Goal: Task Accomplishment & Management: Manage account settings

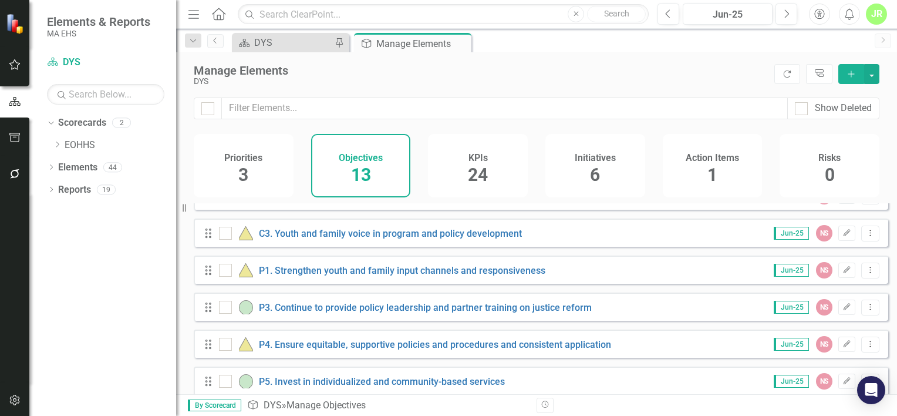
scroll to position [298, 0]
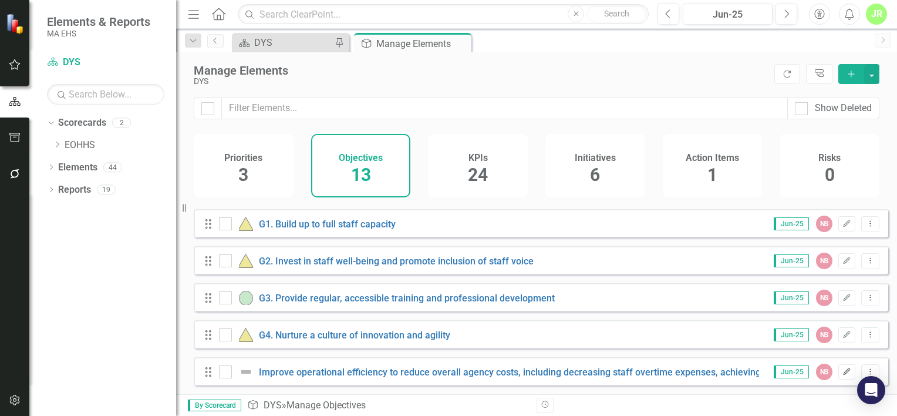
click at [842, 371] on icon "Edit" at bounding box center [846, 371] width 9 height 7
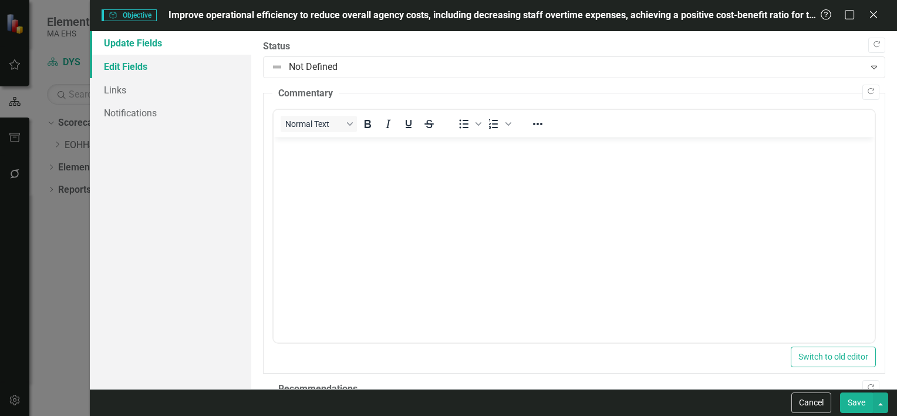
click at [195, 60] on link "Edit Fields" at bounding box center [170, 66] width 161 height 23
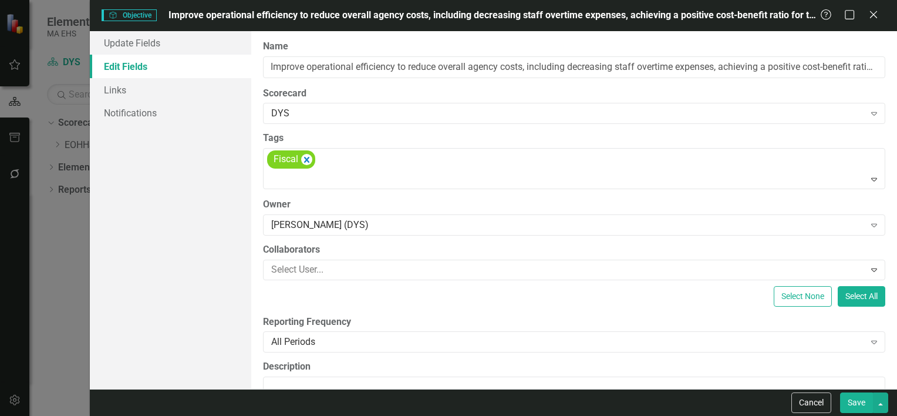
scroll to position [0, 0]
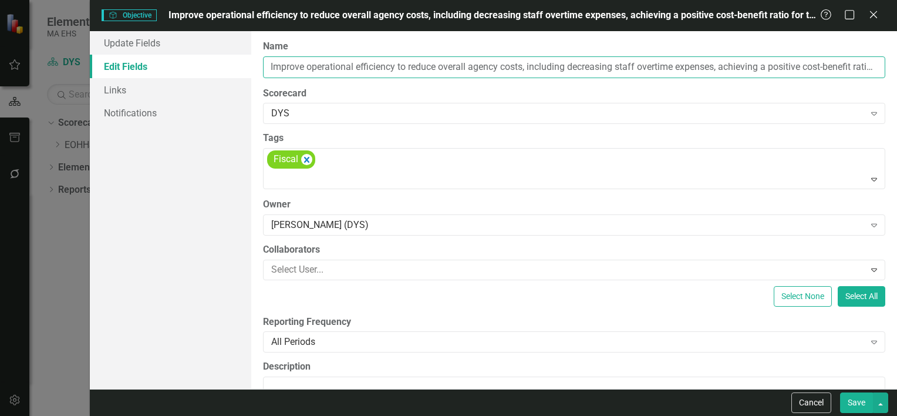
click at [272, 65] on input "Improve operational efficiency to reduce overall agency costs, including decrea…" at bounding box center [574, 67] width 622 height 22
click at [311, 160] on icon "Remove [object Object]" at bounding box center [306, 159] width 11 height 15
type input "F1. Improve operational efficiency to reduce overall agency costs, including de…"
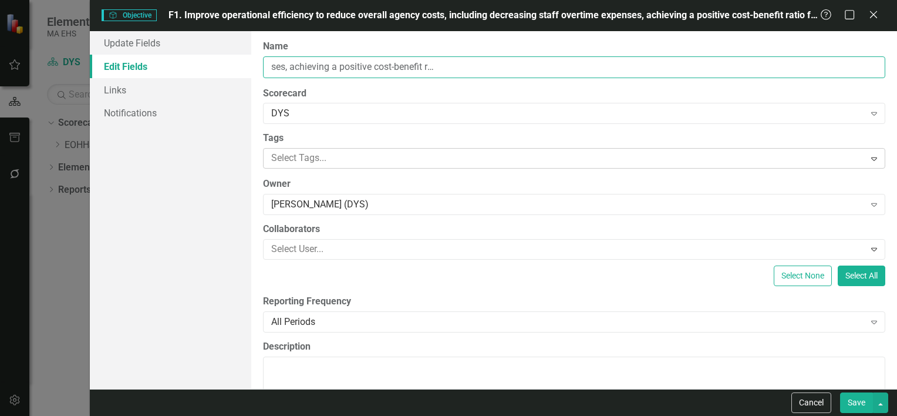
scroll to position [0, 517]
drag, startPoint x: 356, startPoint y: 70, endPoint x: 876, endPoint y: 89, distance: 520.5
click at [876, 89] on div "ClearPoint Can Do More! How ClearPoint Can Help Close Enterprise plans can auto…" at bounding box center [574, 210] width 646 height 358
click at [852, 68] on input "F1. Improve operational efficiency to reduce overall agency costs, including de…" at bounding box center [574, 67] width 622 height 22
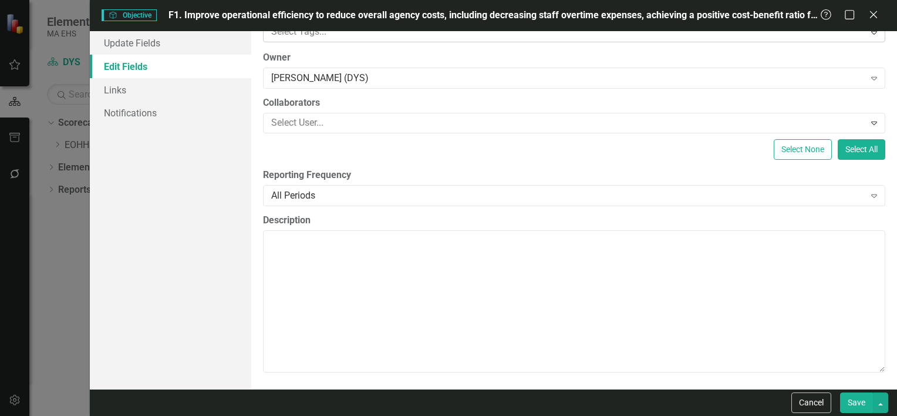
scroll to position [0, 0]
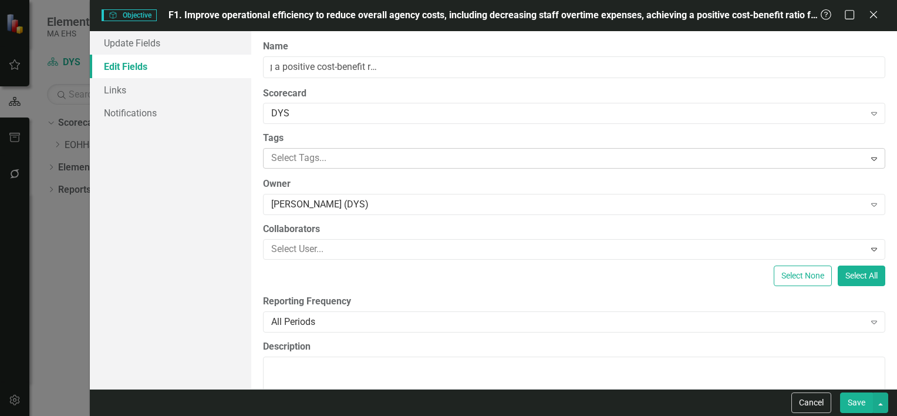
click at [853, 403] on button "Save" at bounding box center [856, 402] width 33 height 21
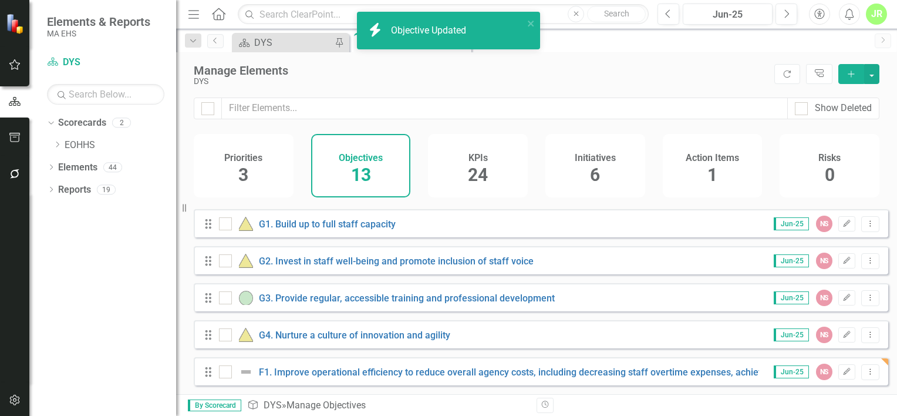
click at [483, 165] on span "24" at bounding box center [478, 174] width 20 height 21
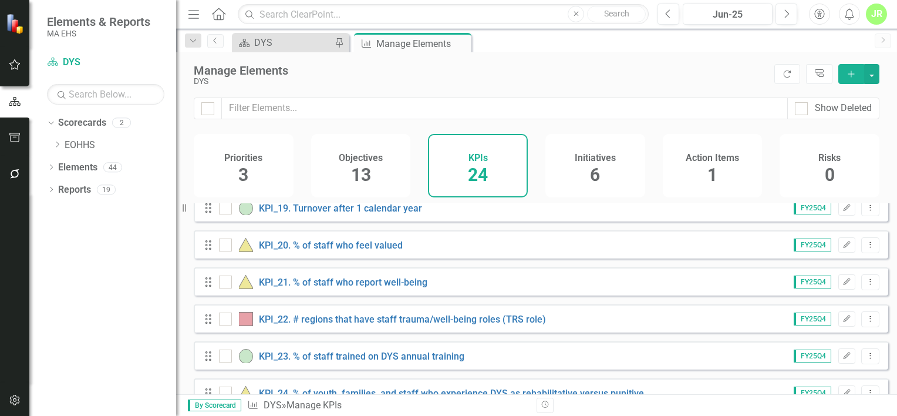
scroll to position [705, 0]
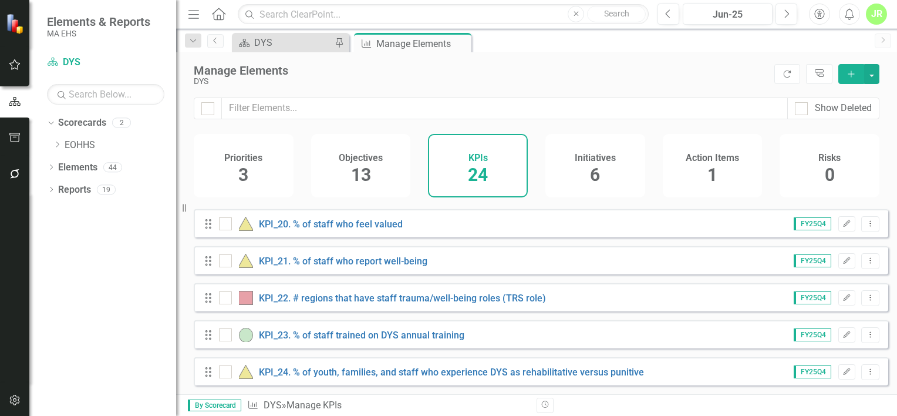
click at [848, 80] on button "Add" at bounding box center [851, 74] width 26 height 20
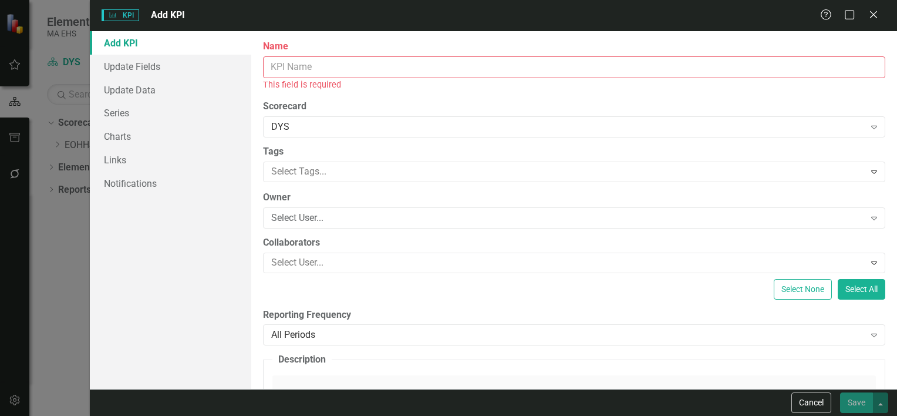
click at [640, 64] on input "Name" at bounding box center [574, 67] width 622 height 22
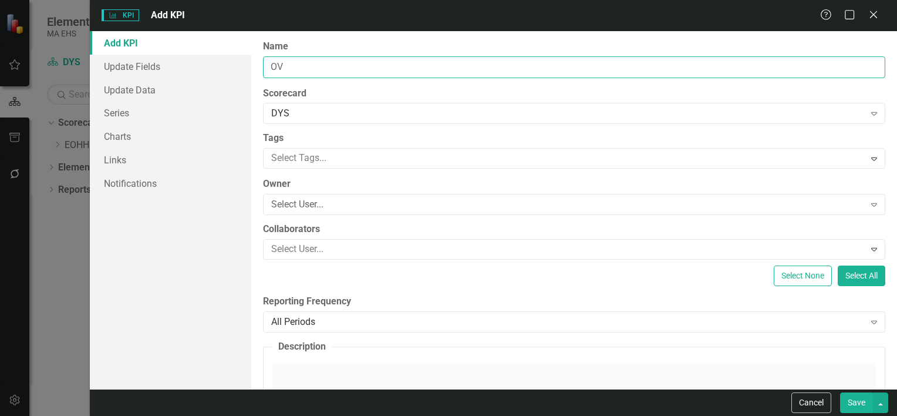
type input "O"
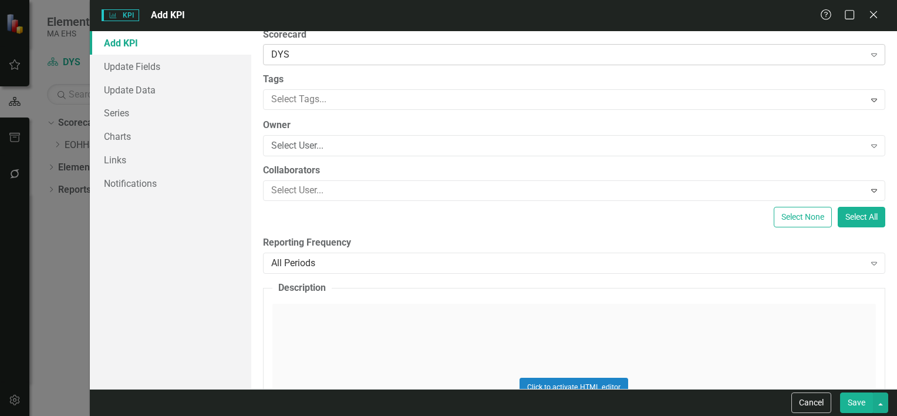
scroll to position [117, 0]
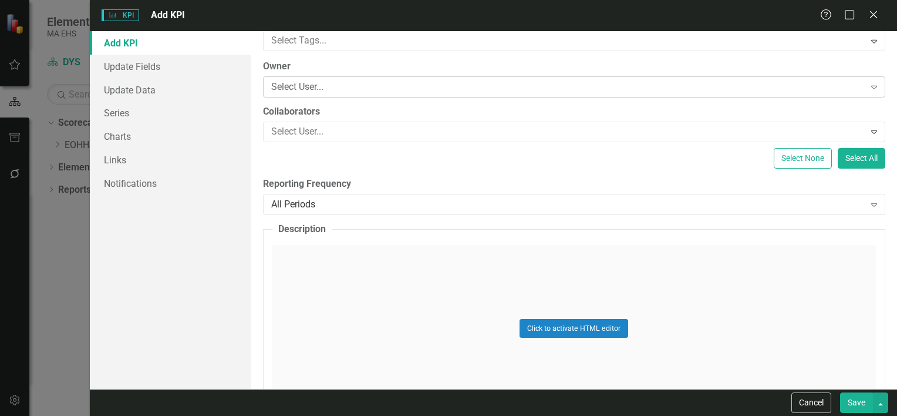
type input "Overtime Reduction"
click at [360, 87] on div "Select User..." at bounding box center [568, 87] width 594 height 14
click at [375, 73] on div "Owner Select User... Expand" at bounding box center [574, 78] width 622 height 36
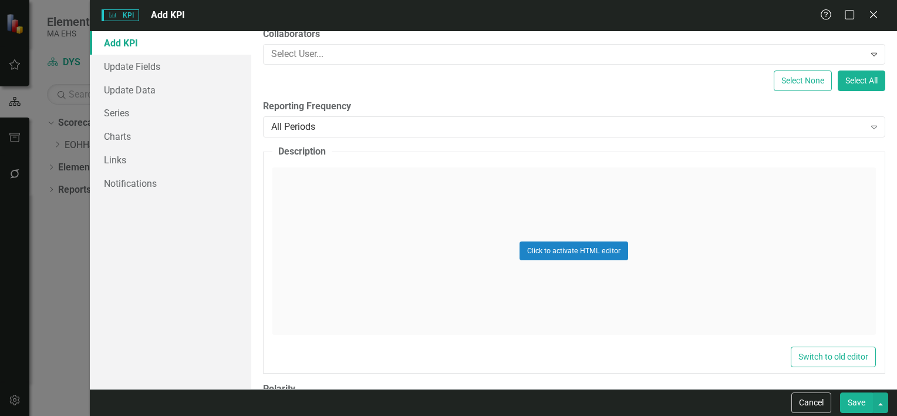
scroll to position [235, 0]
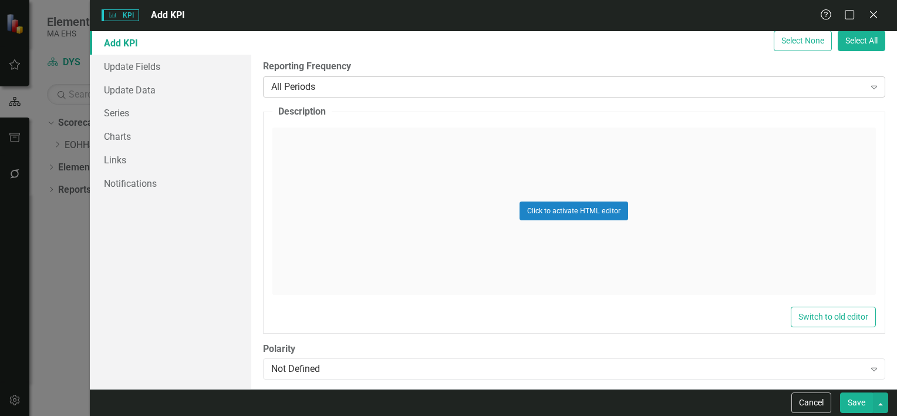
click at [370, 80] on div "All Periods" at bounding box center [568, 87] width 594 height 14
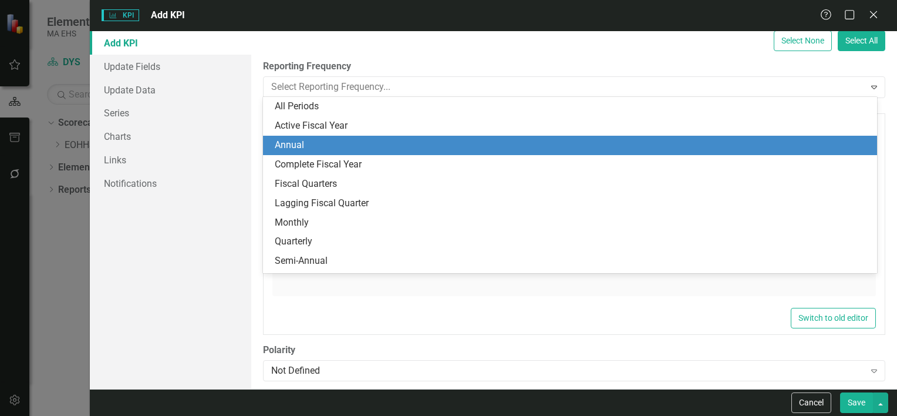
click at [332, 140] on div "Annual" at bounding box center [572, 146] width 595 height 14
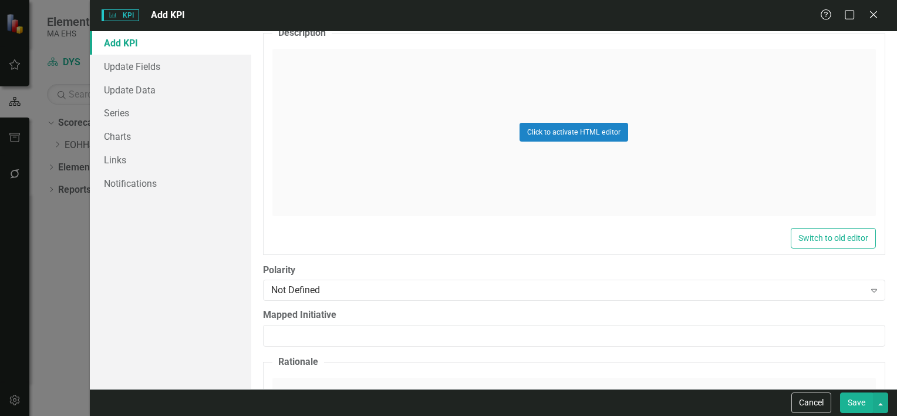
scroll to position [294, 0]
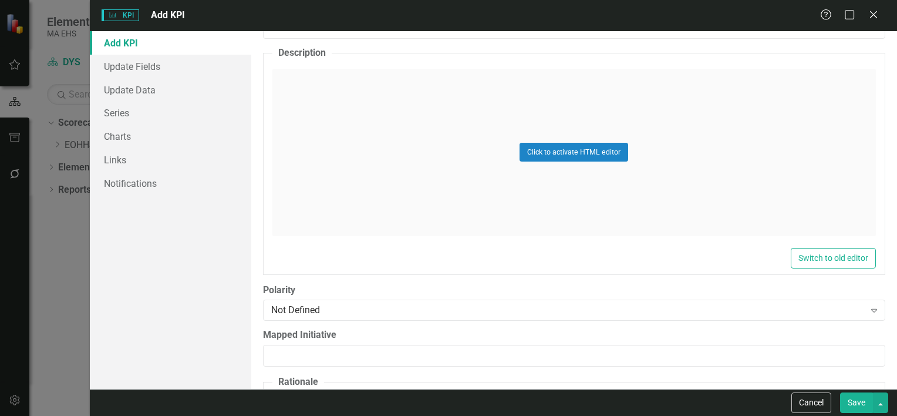
click at [561, 137] on div "Click to activate HTML editor" at bounding box center [574, 152] width 604 height 167
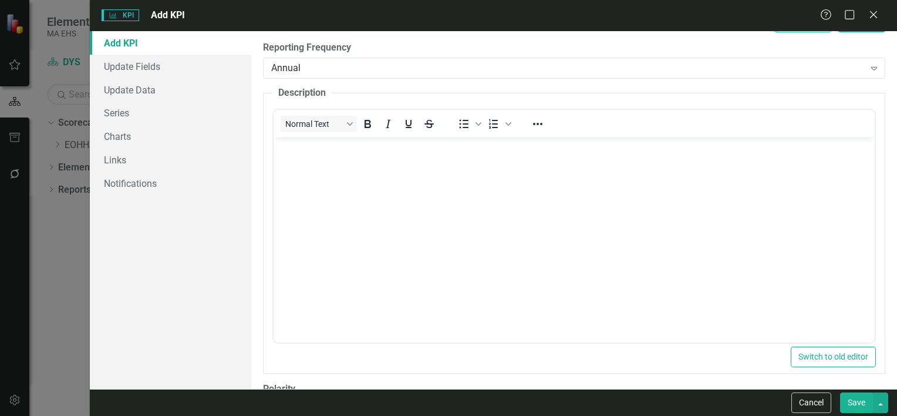
scroll to position [235, 0]
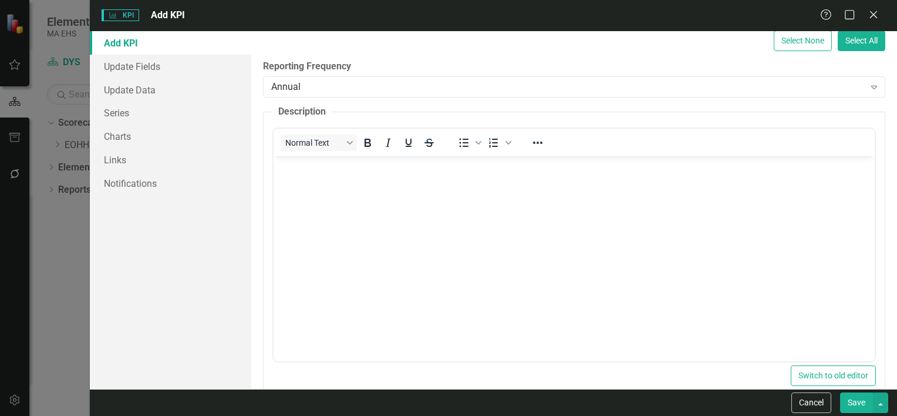
click at [368, 240] on body "Rich Text Area. Press ALT-0 for help." at bounding box center [573, 244] width 601 height 176
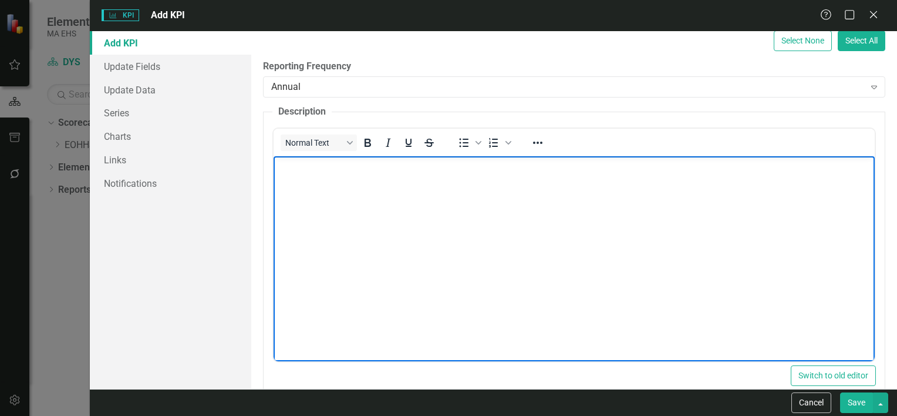
click at [316, 203] on body "Rich Text Area. Press ALT-0 for help." at bounding box center [573, 244] width 601 height 176
paste body "Rich Text Area. Press ALT-0 for help."
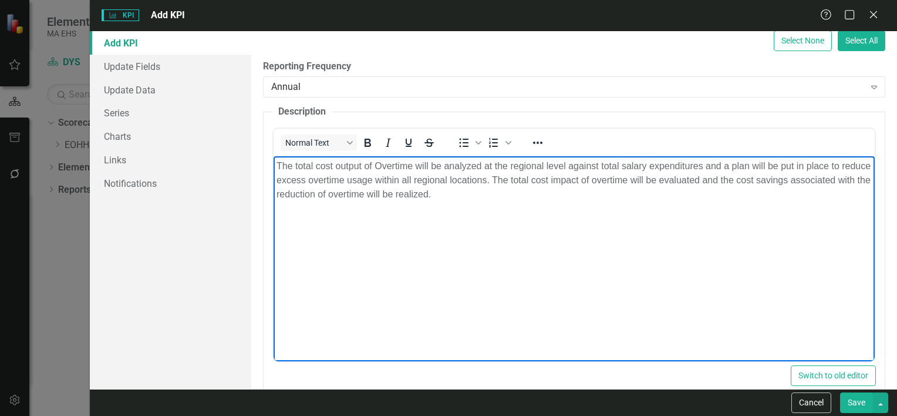
click at [714, 182] on p "The total cost output of Overtime will be analyzed at the regional level agains…" at bounding box center [573, 180] width 595 height 42
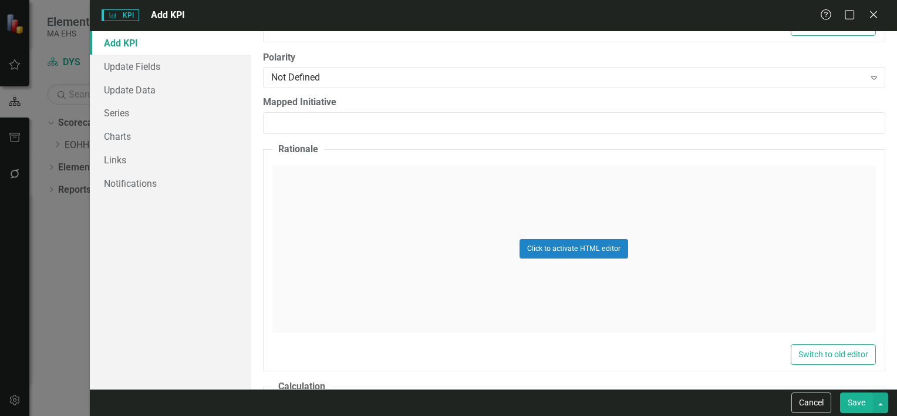
scroll to position [587, 0]
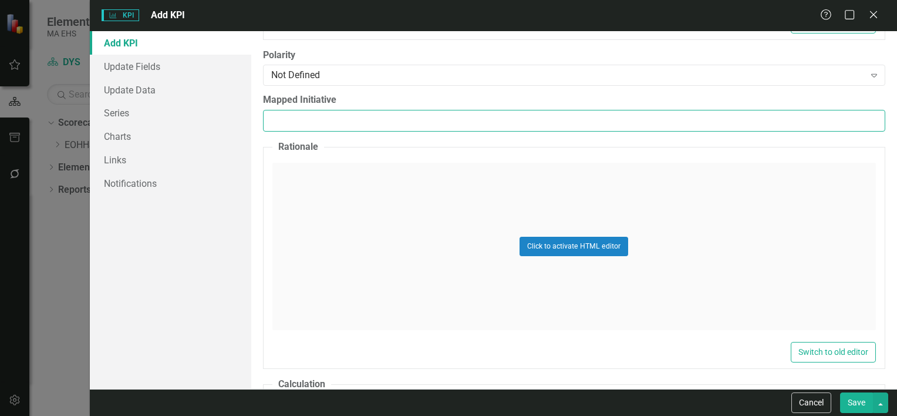
click at [459, 113] on input "Mapped Initiative" at bounding box center [574, 121] width 622 height 22
click at [867, 124] on input "-1" at bounding box center [574, 121] width 622 height 22
click at [866, 115] on input "0" at bounding box center [574, 121] width 622 height 22
click at [866, 115] on input "1" at bounding box center [574, 121] width 622 height 22
click at [866, 115] on input "2" at bounding box center [574, 121] width 622 height 22
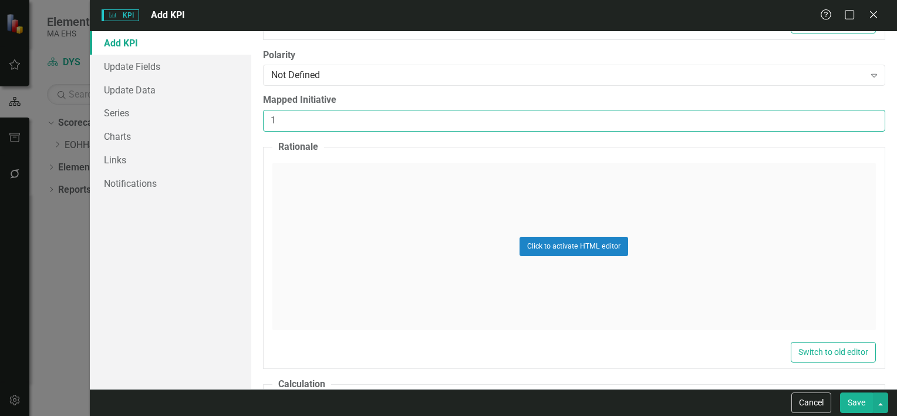
click at [862, 121] on input "1" at bounding box center [574, 121] width 622 height 22
type input "0"
click at [862, 121] on input "0" at bounding box center [574, 121] width 622 height 22
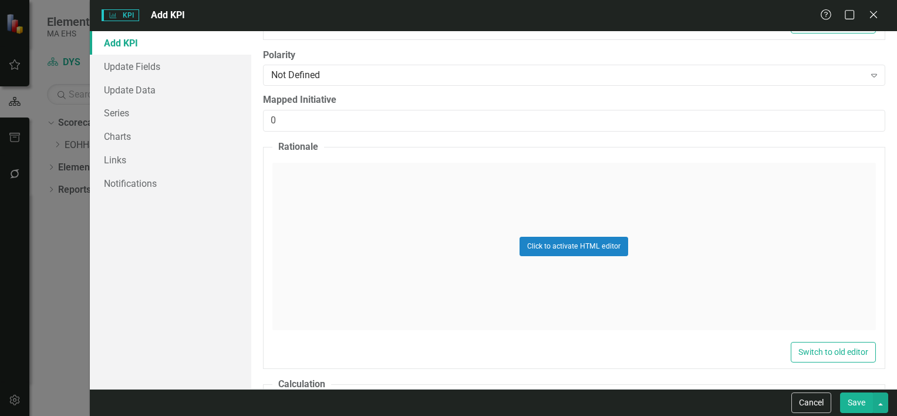
click at [855, 139] on div "ClearPoint Can Do More! How ClearPoint Can Help Close Enterprise plans can auto…" at bounding box center [574, 210] width 646 height 358
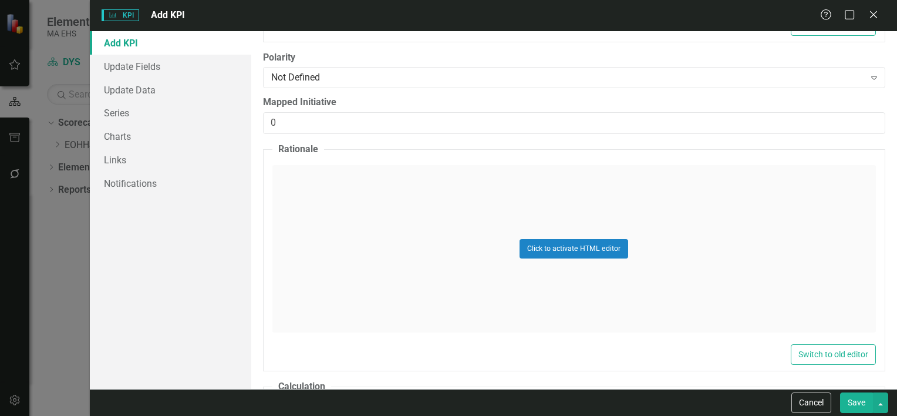
scroll to position [643, 0]
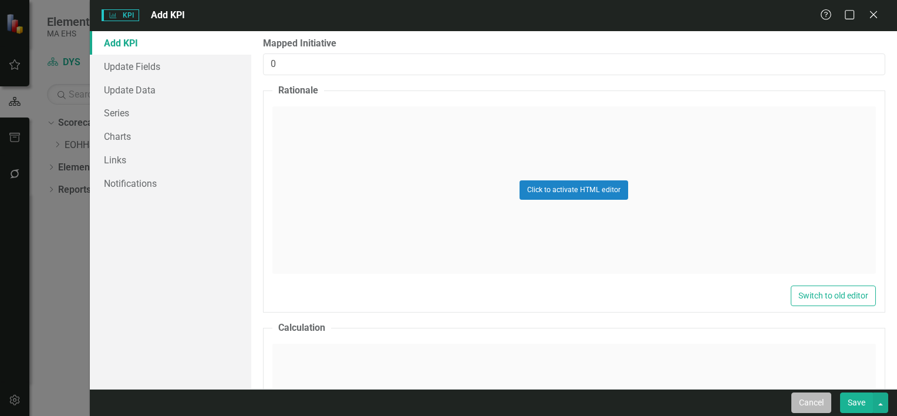
click at [818, 401] on button "Cancel" at bounding box center [811, 402] width 40 height 21
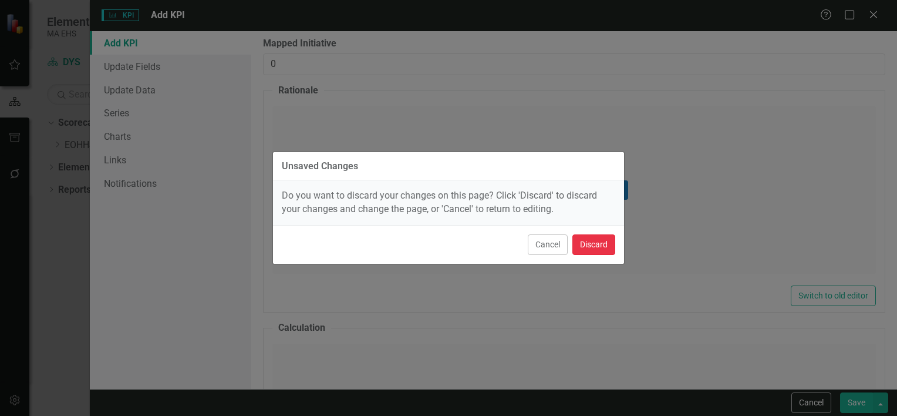
click at [577, 250] on button "Discard" at bounding box center [593, 244] width 43 height 21
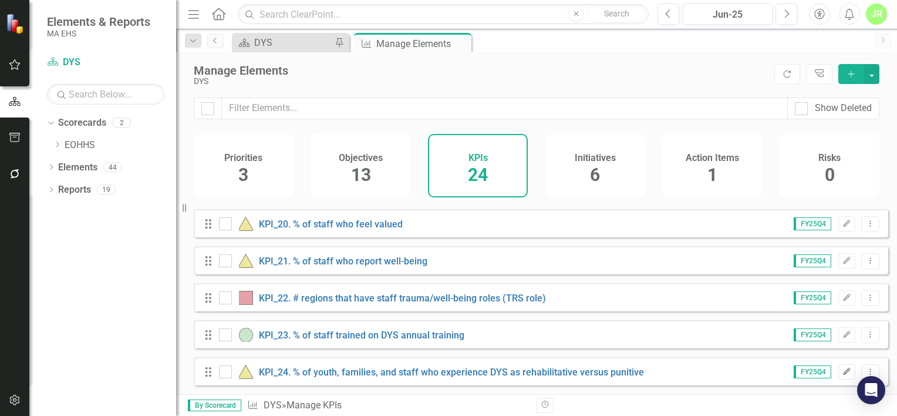
click at [838, 366] on button "Edit" at bounding box center [846, 371] width 17 height 15
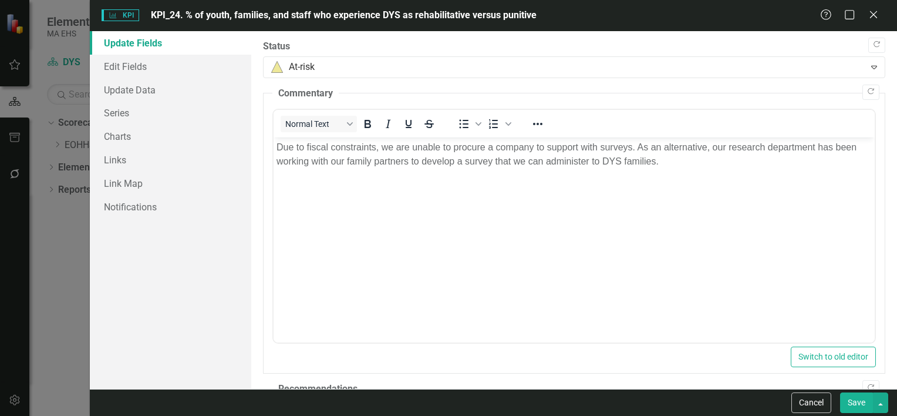
scroll to position [0, 0]
click at [191, 68] on link "Edit Fields" at bounding box center [170, 66] width 161 height 23
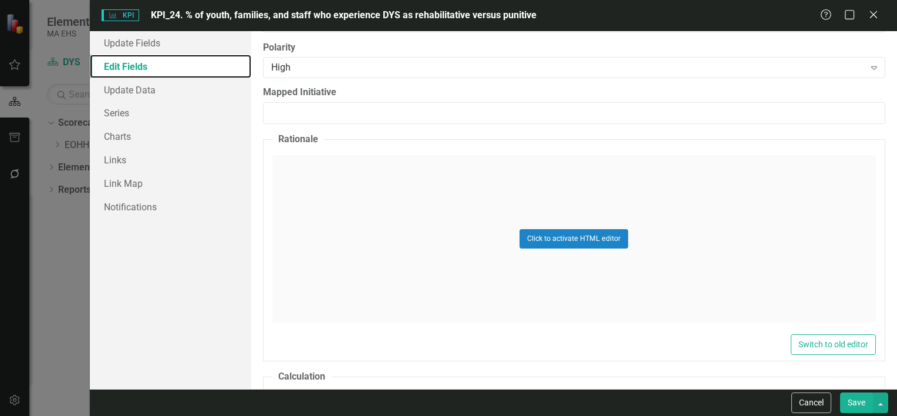
scroll to position [467, 0]
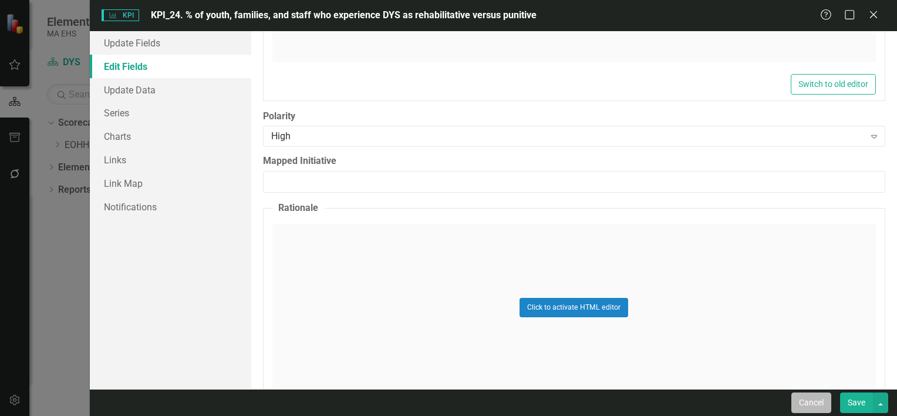
click at [817, 410] on button "Cancel" at bounding box center [811, 402] width 40 height 21
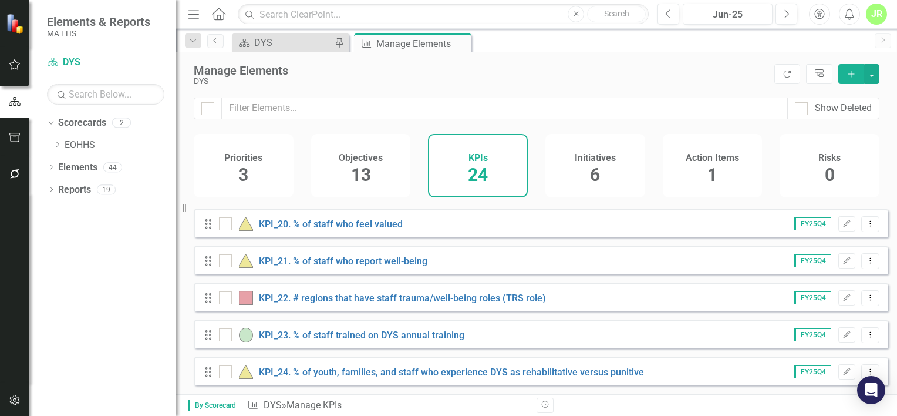
scroll to position [705, 0]
click at [848, 75] on icon "Add" at bounding box center [851, 74] width 11 height 8
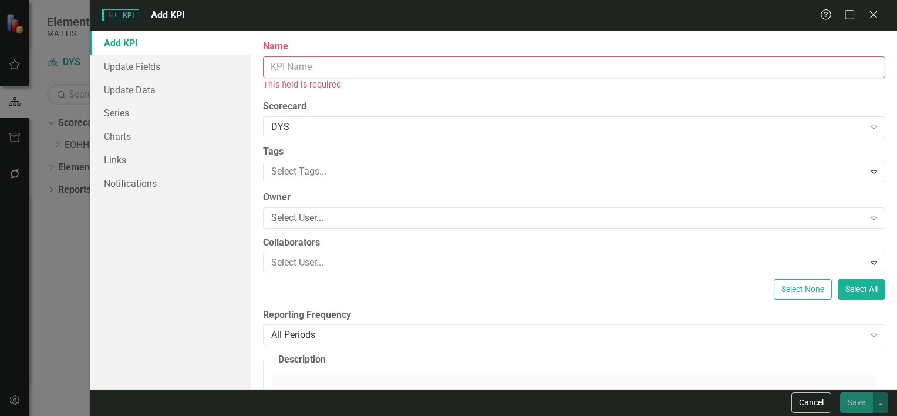
click at [642, 70] on input "Name" at bounding box center [574, 67] width 622 height 22
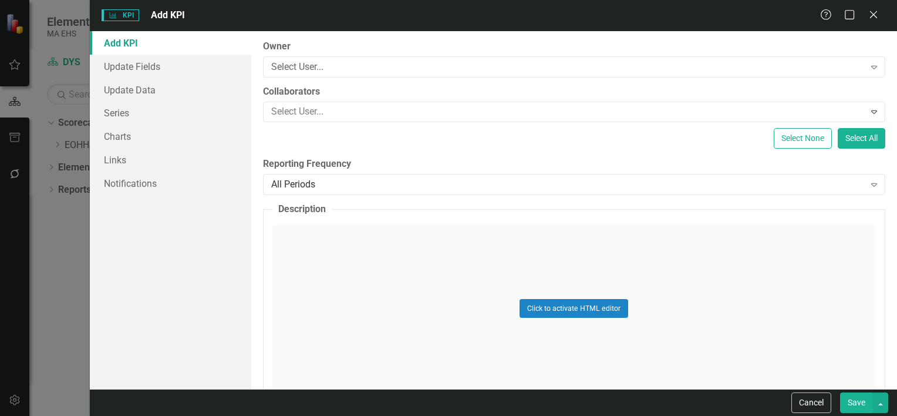
scroll to position [117, 0]
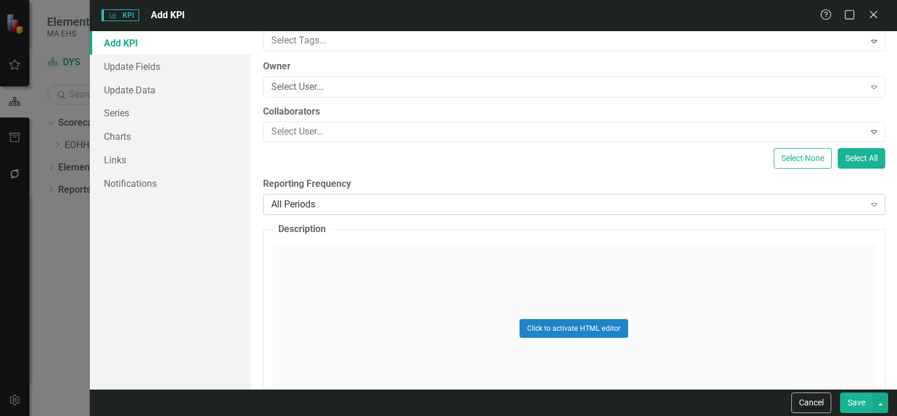
type input "KPI_25. Overtime reduction"
click at [528, 208] on div "All Periods" at bounding box center [568, 204] width 594 height 14
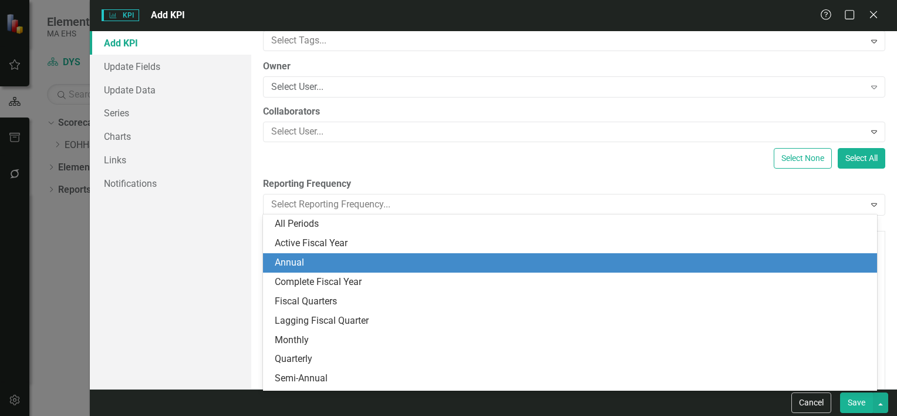
click at [484, 255] on div "Annual" at bounding box center [570, 262] width 614 height 19
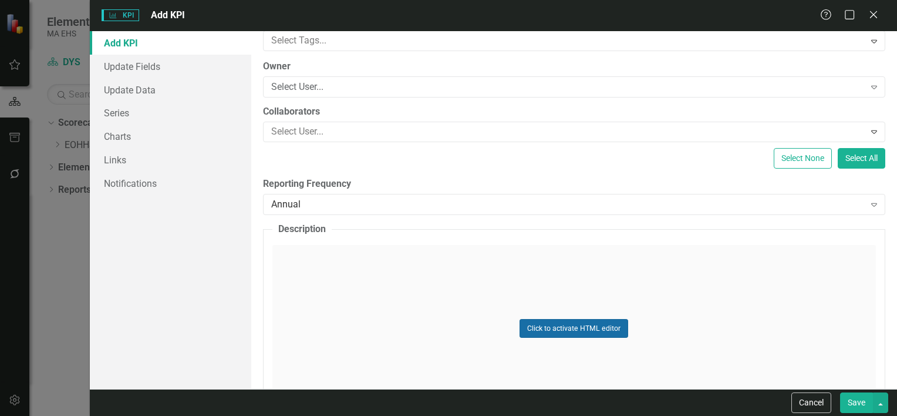
click at [608, 331] on button "Click to activate HTML editor" at bounding box center [574, 328] width 109 height 19
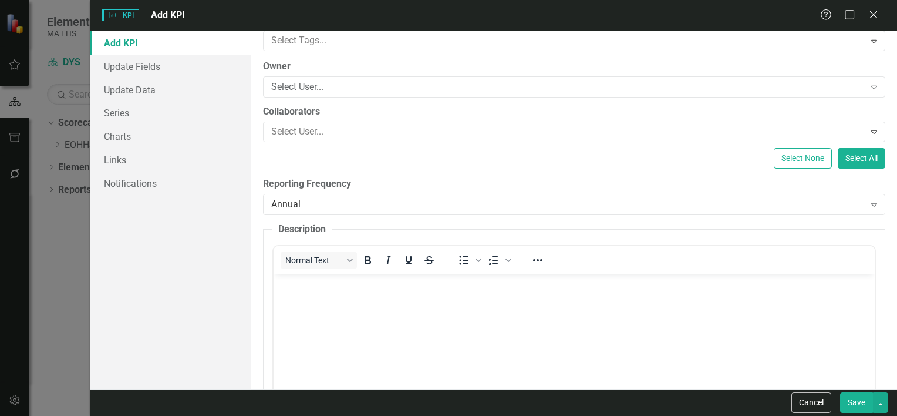
scroll to position [0, 0]
click at [306, 284] on p "Rich Text Area. Press ALT-0 for help." at bounding box center [573, 283] width 595 height 14
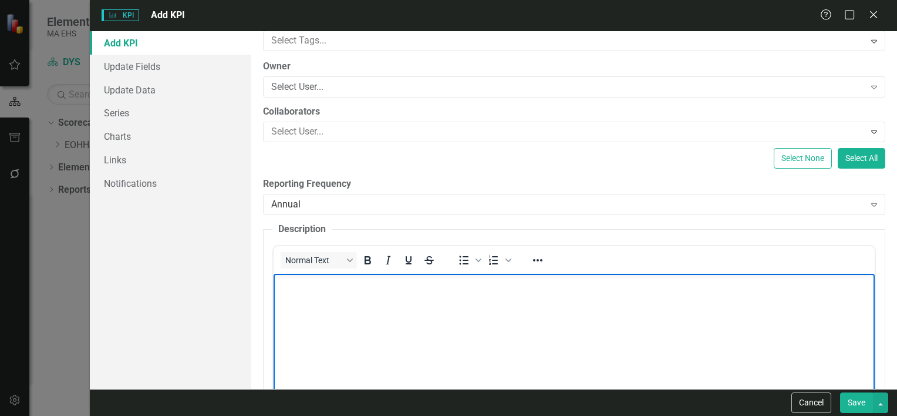
paste body "Rich Text Area. Press ALT-0 for help."
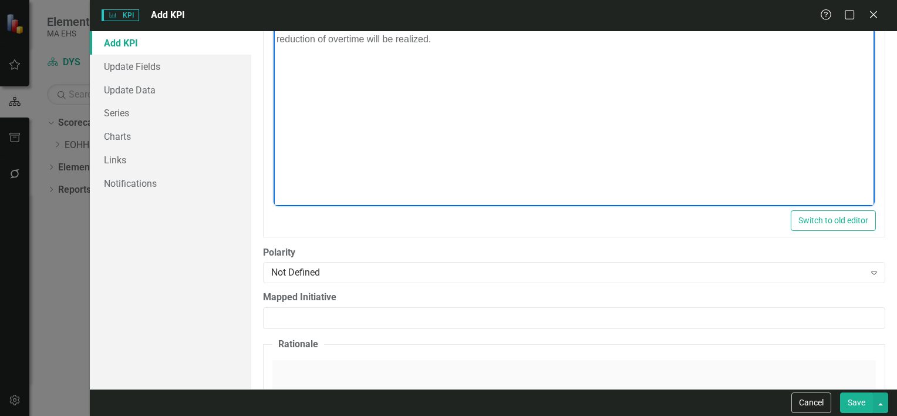
scroll to position [411, 0]
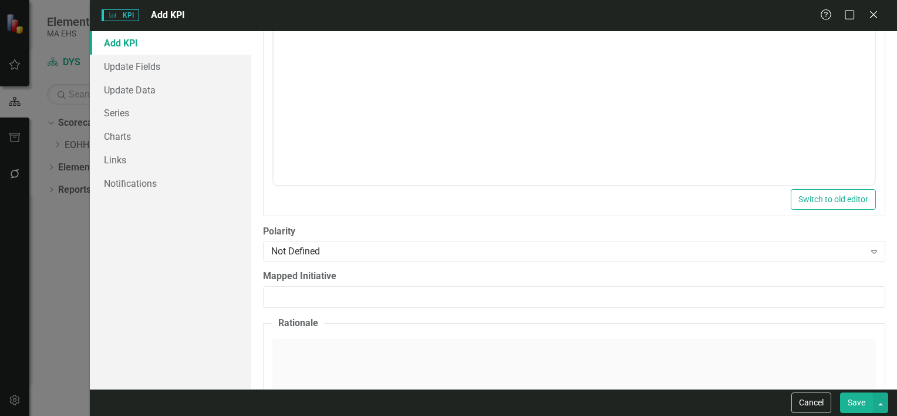
click at [859, 400] on button "Save" at bounding box center [856, 402] width 33 height 21
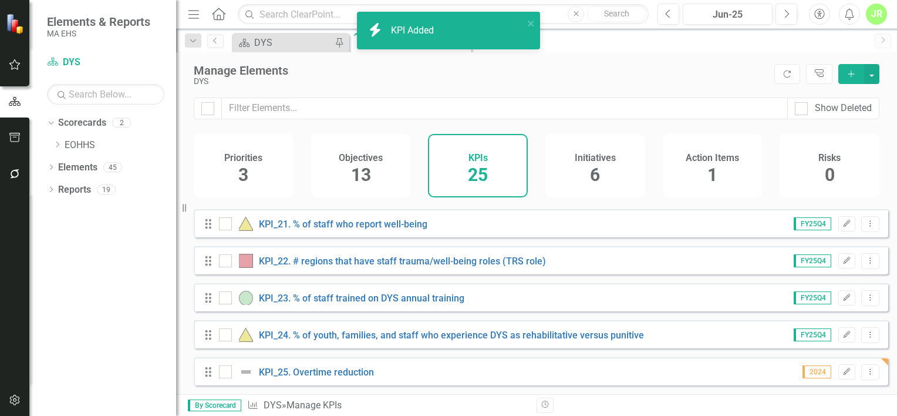
scroll to position [742, 0]
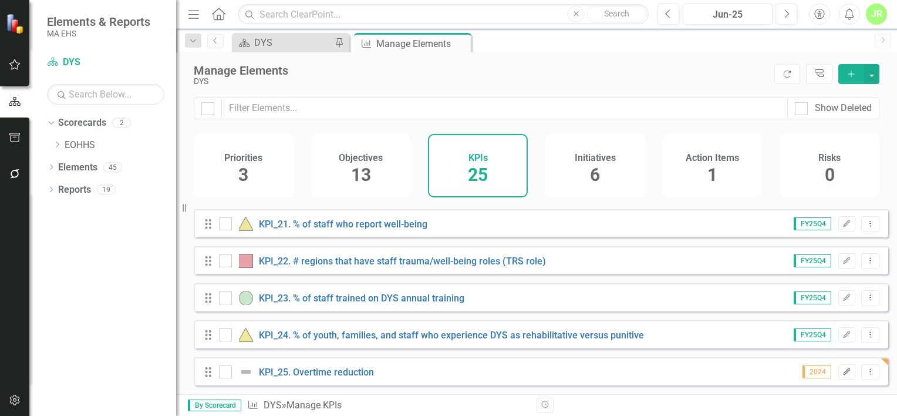
click at [838, 371] on button "Edit" at bounding box center [846, 371] width 17 height 15
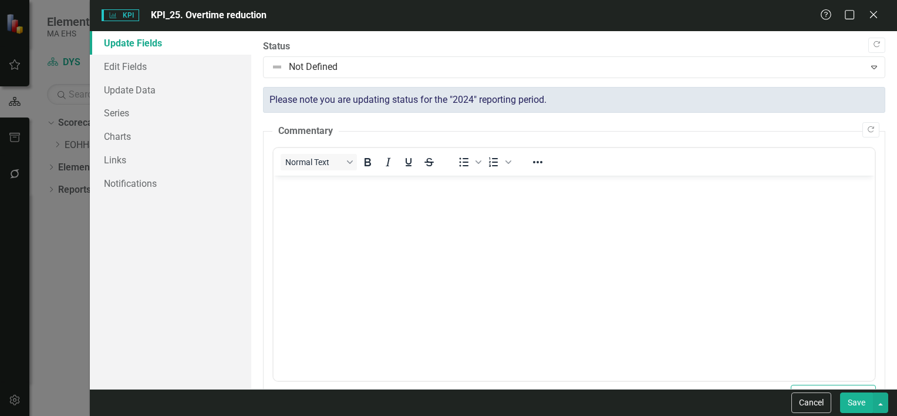
scroll to position [0, 0]
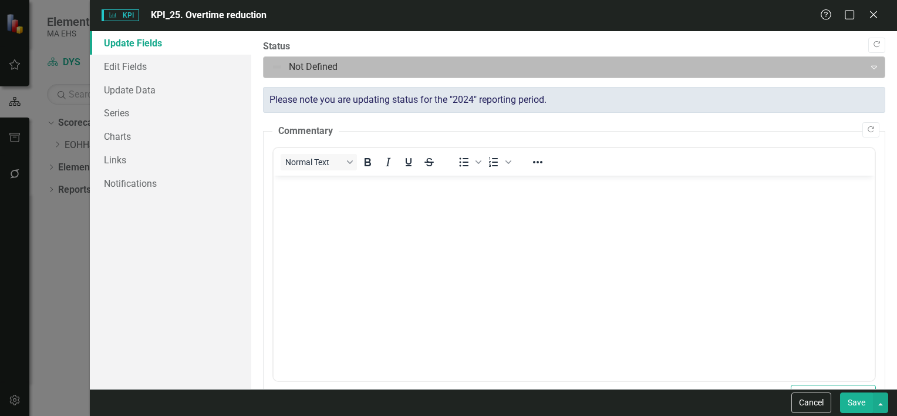
click at [304, 73] on div at bounding box center [564, 67] width 587 height 16
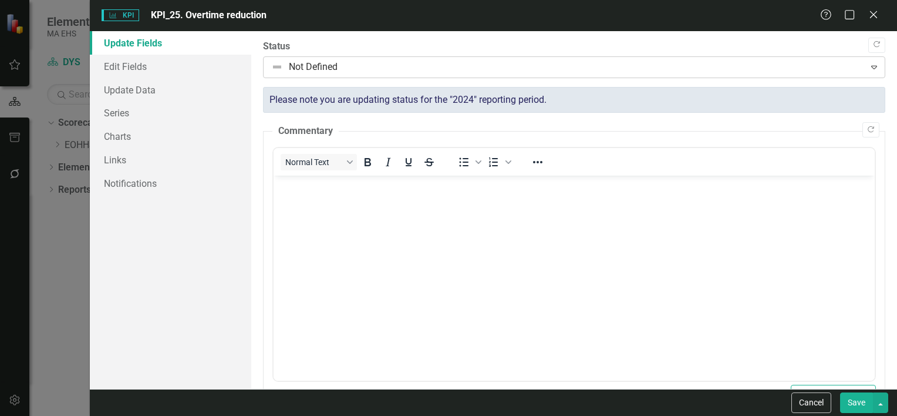
click at [304, 68] on div at bounding box center [564, 67] width 587 height 16
click at [803, 397] on button "Cancel" at bounding box center [811, 402] width 40 height 21
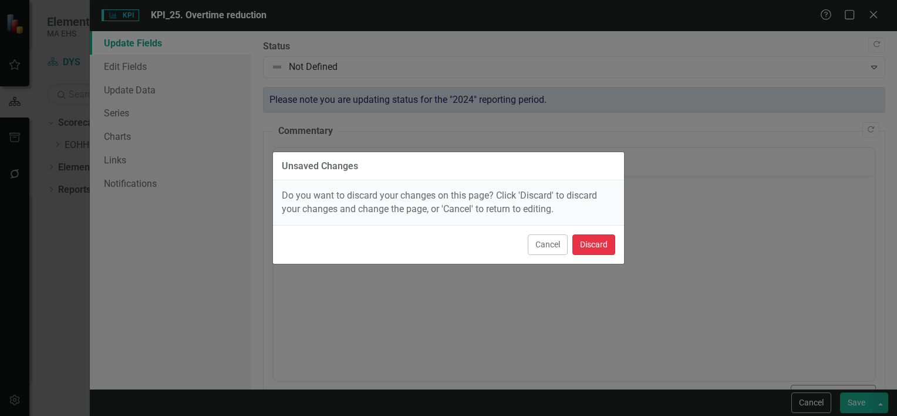
click at [594, 244] on button "Discard" at bounding box center [593, 244] width 43 height 21
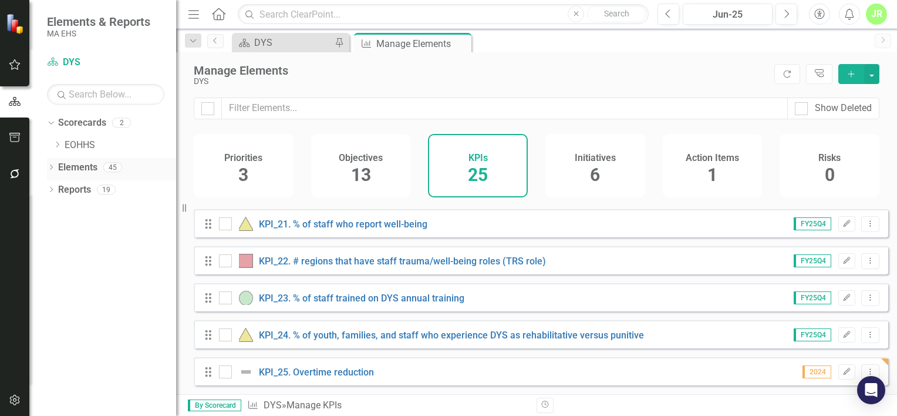
click at [112, 173] on div "Elements 45" at bounding box center [117, 169] width 118 height 22
click at [52, 166] on icon at bounding box center [51, 166] width 3 height 5
click at [94, 188] on link "Objective Objectives" at bounding box center [94, 190] width 60 height 14
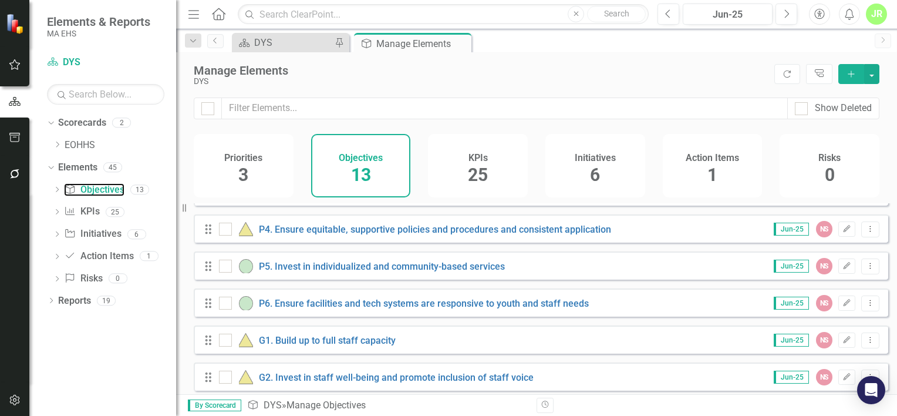
scroll to position [298, 0]
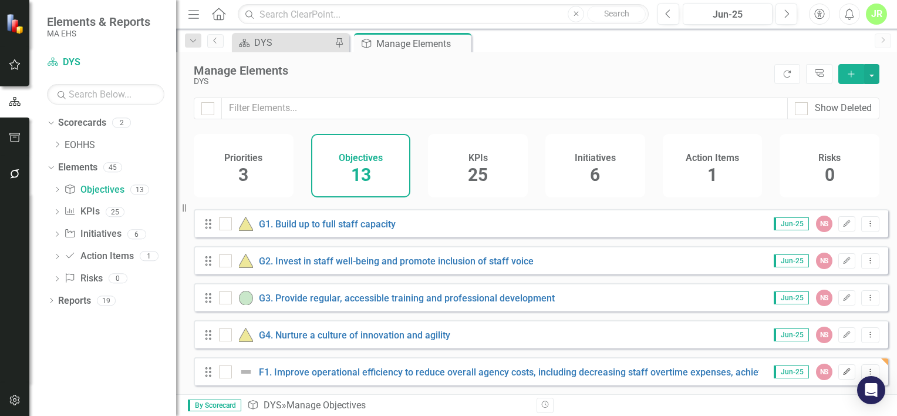
click at [842, 371] on icon "Edit" at bounding box center [846, 371] width 9 height 7
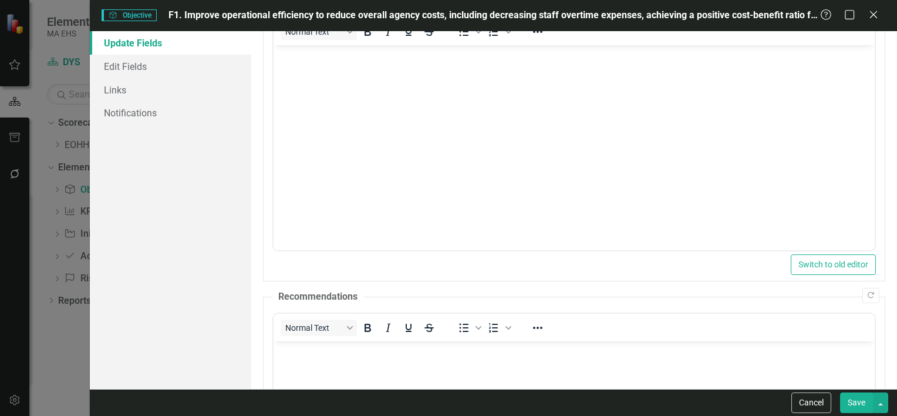
scroll to position [0, 0]
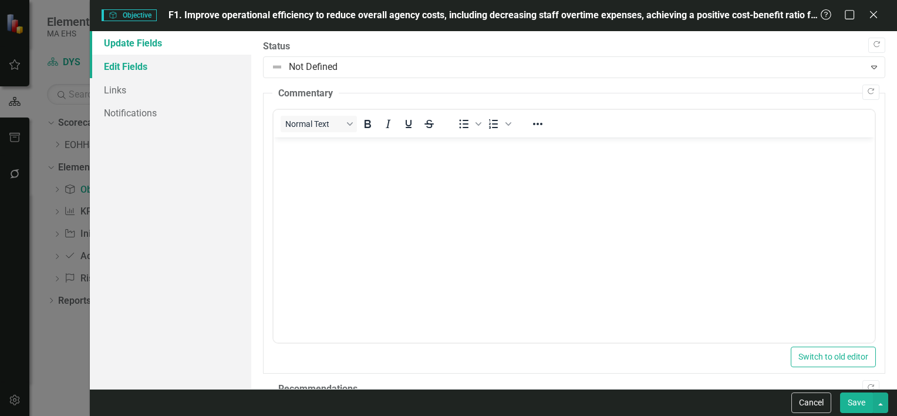
click at [214, 77] on link "Edit Fields" at bounding box center [170, 66] width 161 height 23
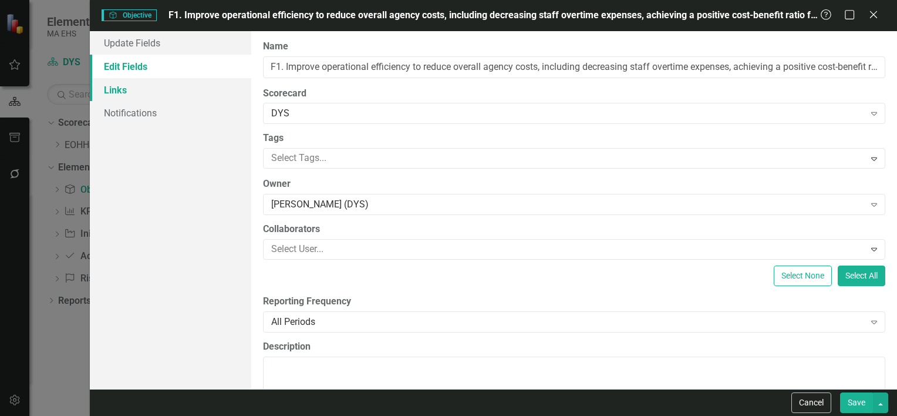
click at [209, 94] on link "Links" at bounding box center [170, 89] width 161 height 23
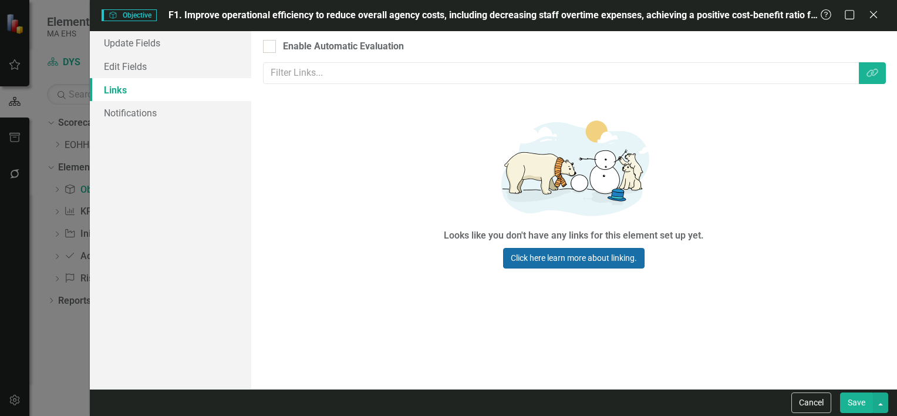
click at [622, 267] on link "Click here learn more about linking." at bounding box center [573, 258] width 141 height 21
click at [878, 16] on icon "Close" at bounding box center [873, 14] width 15 height 11
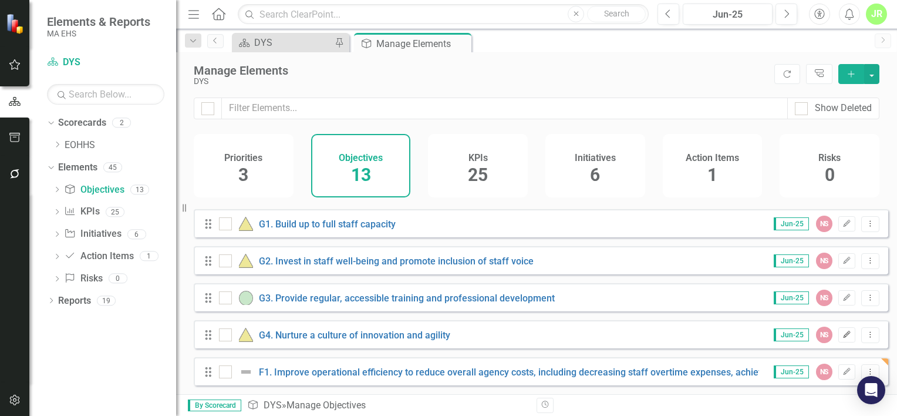
click at [842, 335] on icon "Edit" at bounding box center [846, 334] width 9 height 7
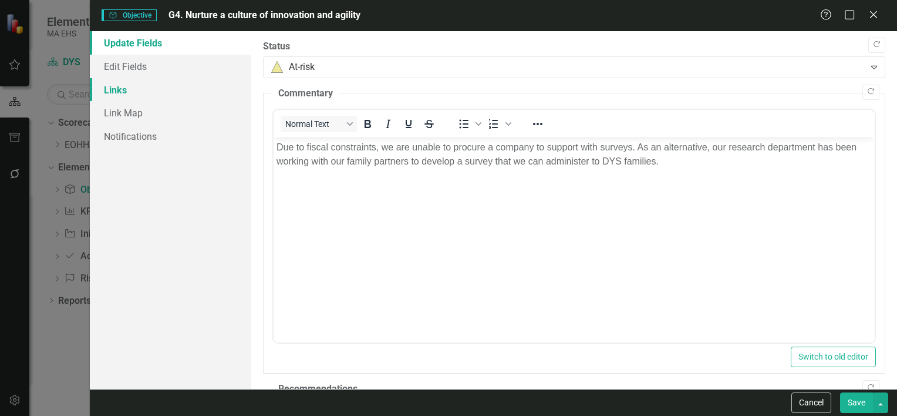
click at [123, 95] on link "Links" at bounding box center [170, 89] width 161 height 23
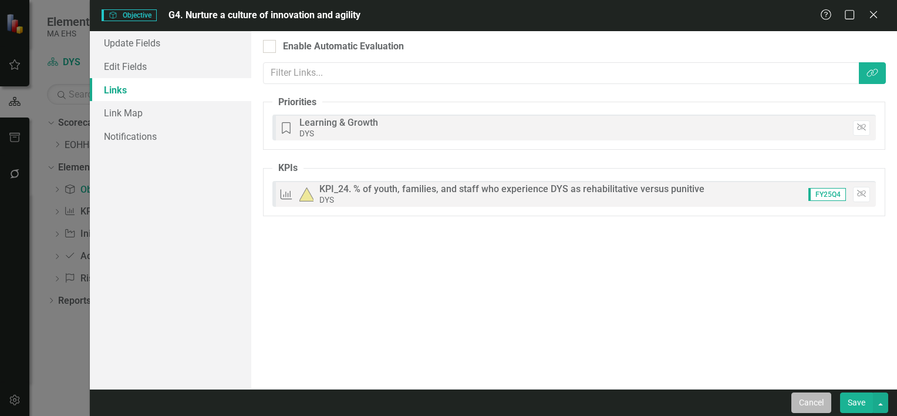
click at [818, 403] on button "Cancel" at bounding box center [811, 402] width 40 height 21
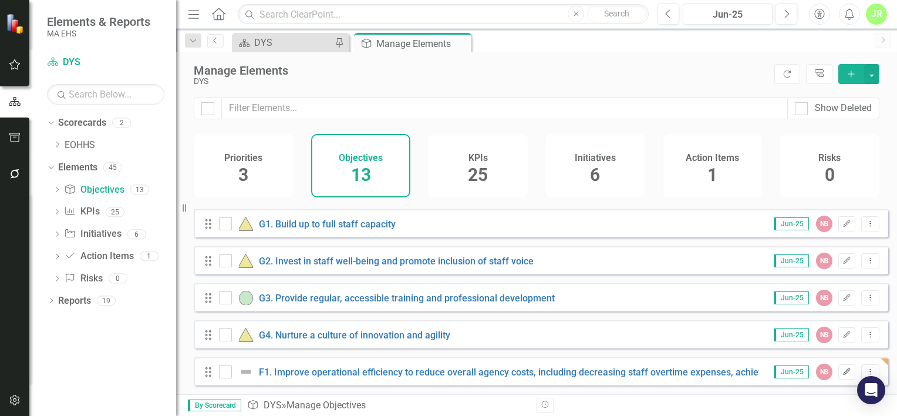
click at [842, 373] on icon "Edit" at bounding box center [846, 371] width 9 height 7
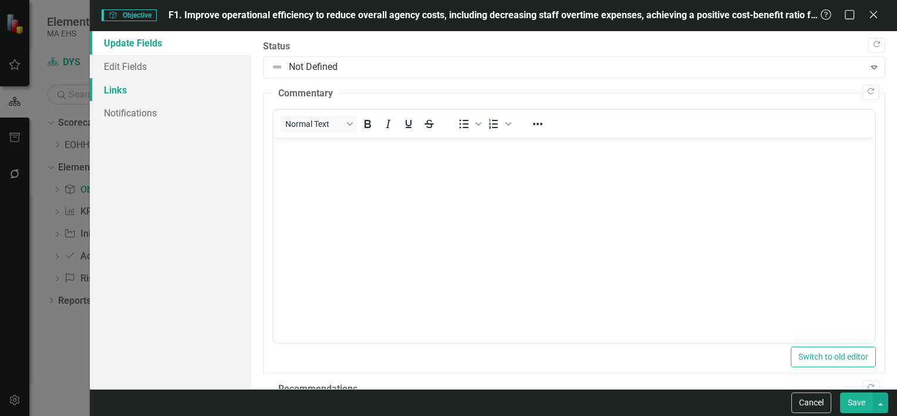
click at [194, 99] on link "Links" at bounding box center [170, 89] width 161 height 23
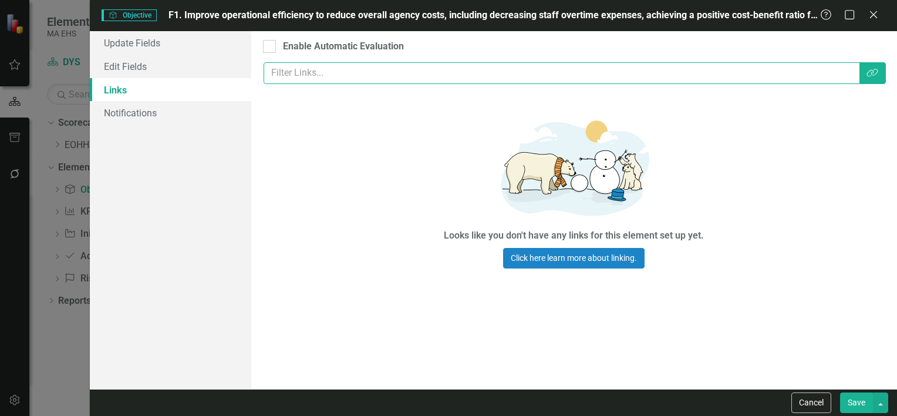
click at [352, 72] on input "text" at bounding box center [562, 73] width 596 height 22
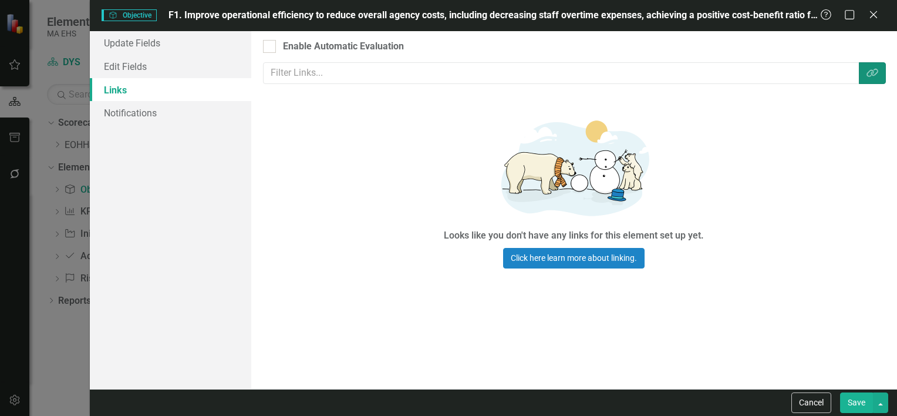
click at [869, 72] on icon "Link Tag" at bounding box center [873, 72] width 12 height 9
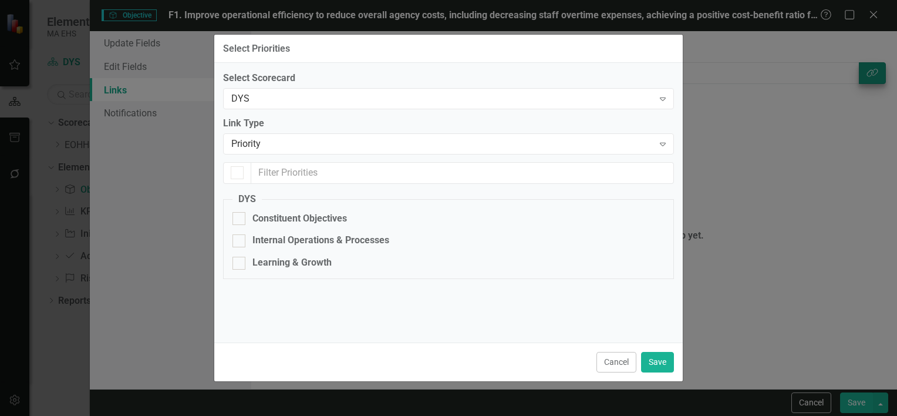
checkbox input "false"
click at [416, 143] on div "Priority" at bounding box center [442, 144] width 422 height 14
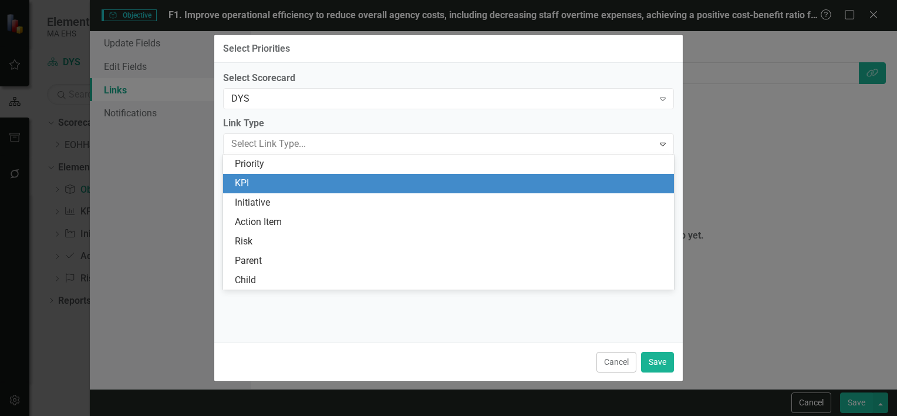
click at [355, 182] on div "KPI" at bounding box center [451, 184] width 432 height 14
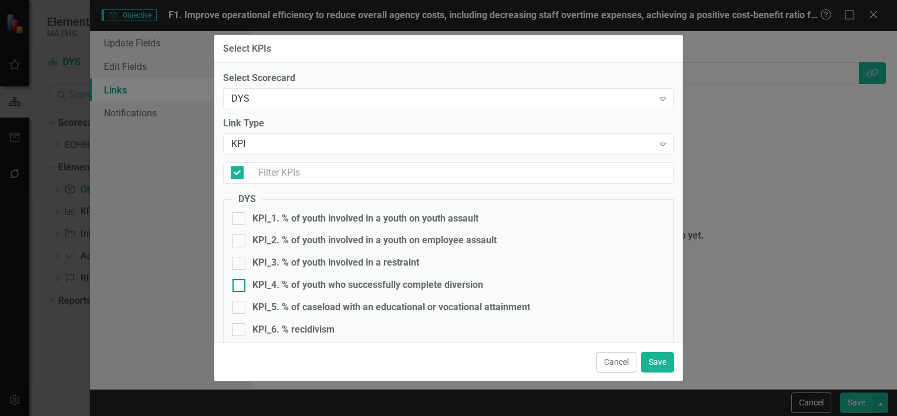
checkbox input "false"
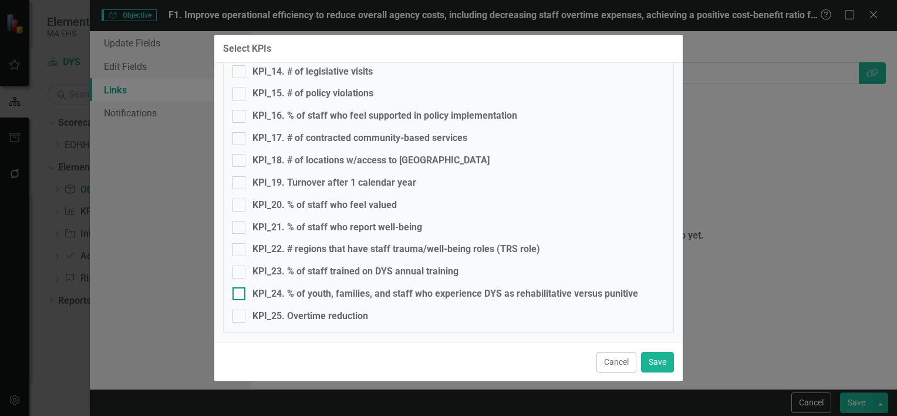
scroll to position [437, 0]
click at [280, 319] on div "KPI_25. Overtime reduction" at bounding box center [310, 315] width 116 height 14
click at [240, 316] on input "KPI_25. Overtime reduction" at bounding box center [236, 312] width 8 height 8
checkbox input "true"
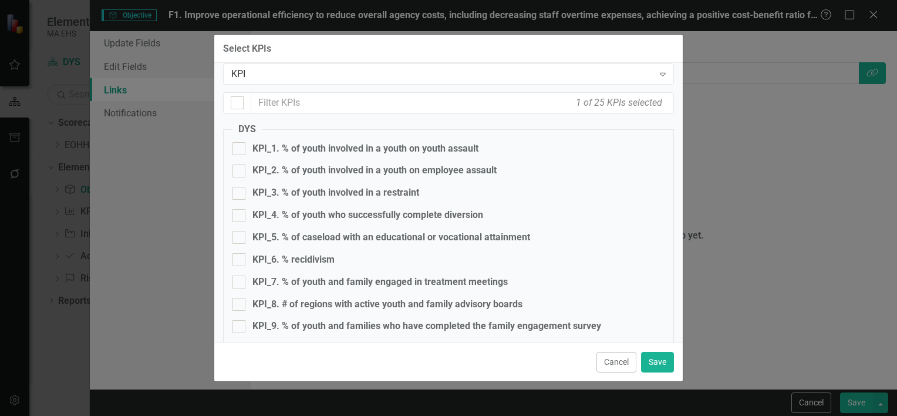
scroll to position [0, 0]
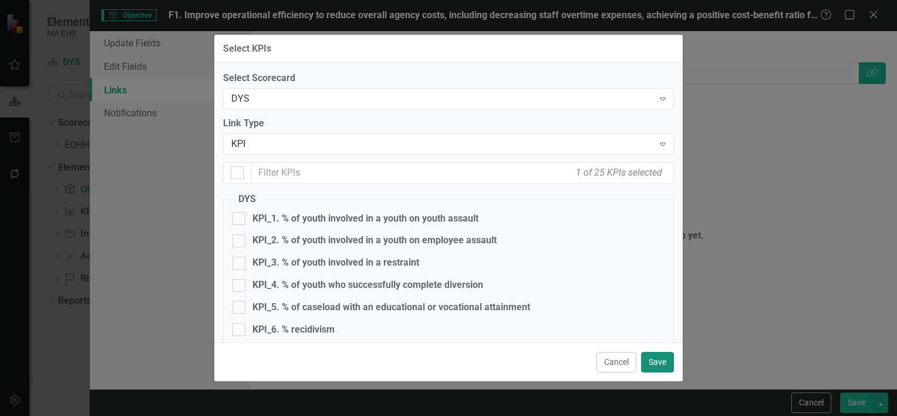
click at [655, 366] on button "Save" at bounding box center [657, 362] width 33 height 21
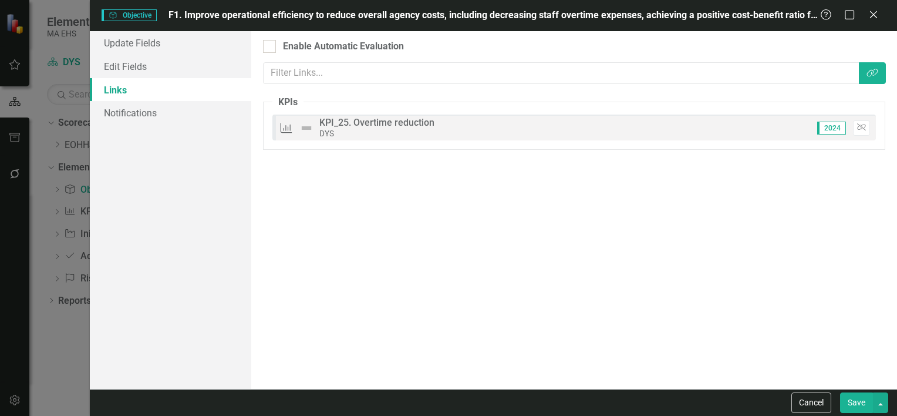
click at [860, 399] on button "Save" at bounding box center [856, 402] width 33 height 21
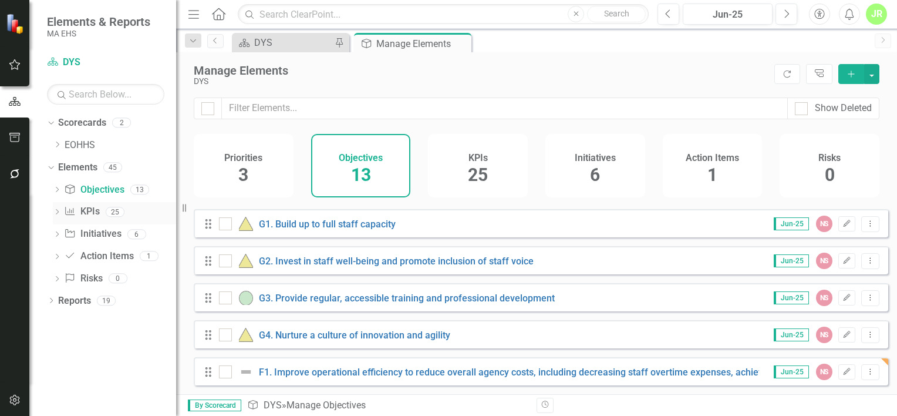
click at [106, 209] on div "25" at bounding box center [115, 212] width 19 height 10
click at [843, 368] on icon "Edit" at bounding box center [846, 371] width 9 height 7
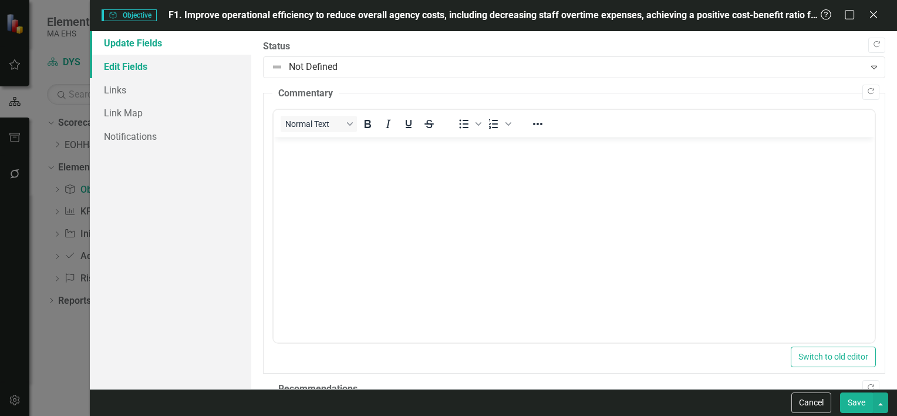
click at [167, 74] on link "Edit Fields" at bounding box center [170, 66] width 161 height 23
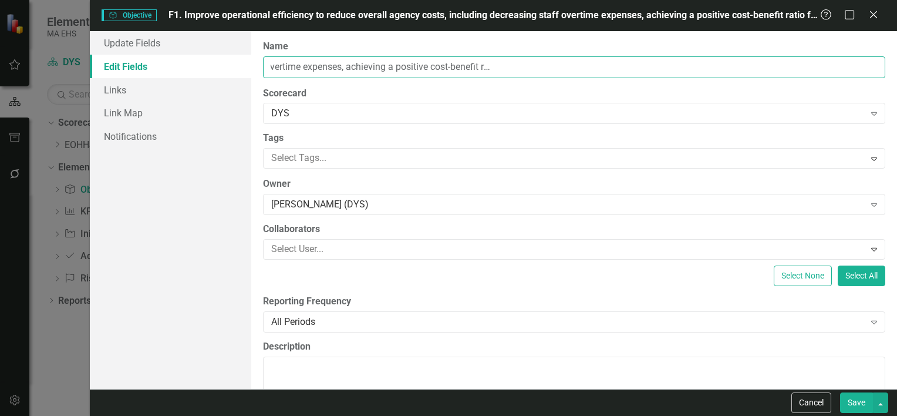
scroll to position [0, 517]
drag, startPoint x: 542, startPoint y: 65, endPoint x: 899, endPoint y: 72, distance: 356.4
click at [896, 72] on html "Accessibility Screen-Reader Guide, Feedback, and Issue Reporting | New window E…" at bounding box center [448, 208] width 897 height 416
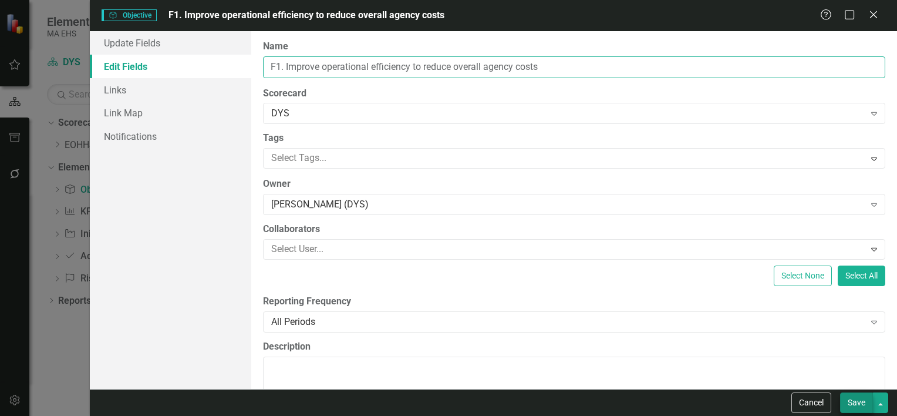
type input "F1. Improve operational efficiency to reduce overall agency costs"
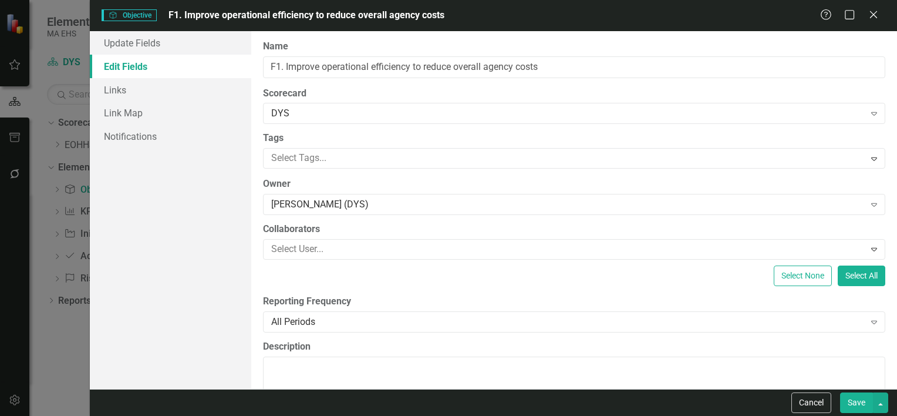
click at [859, 402] on button "Save" at bounding box center [856, 402] width 33 height 21
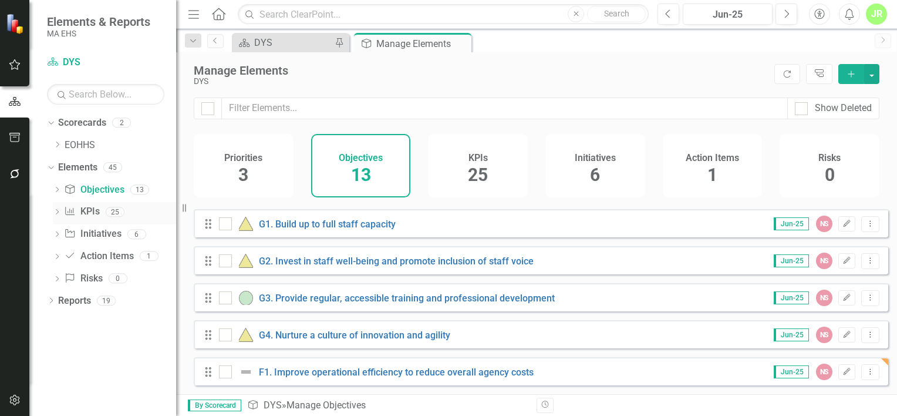
click at [110, 215] on div "25" at bounding box center [115, 212] width 19 height 10
click at [472, 175] on span "25" at bounding box center [478, 174] width 20 height 21
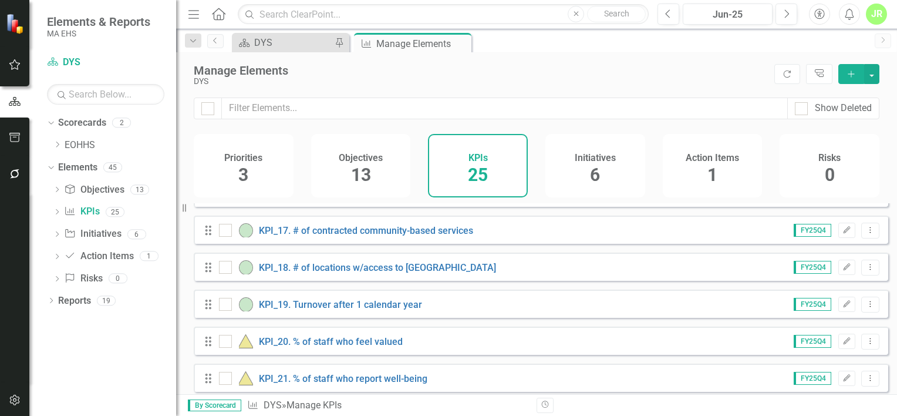
scroll to position [742, 0]
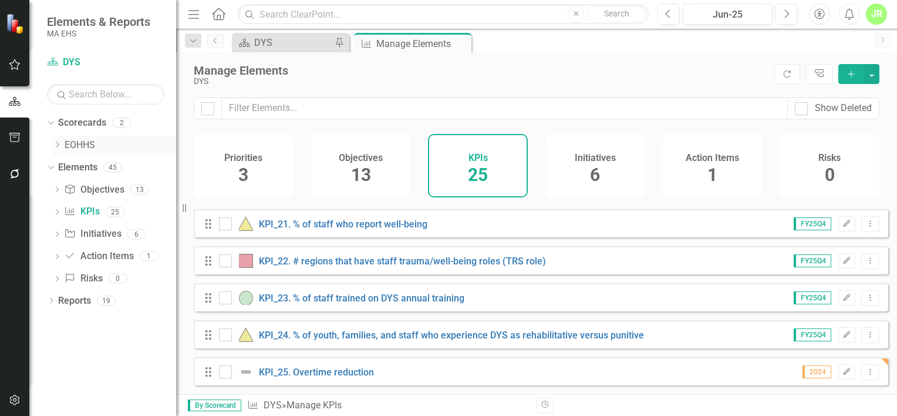
click at [94, 147] on link "EOHHS" at bounding box center [121, 146] width 112 height 14
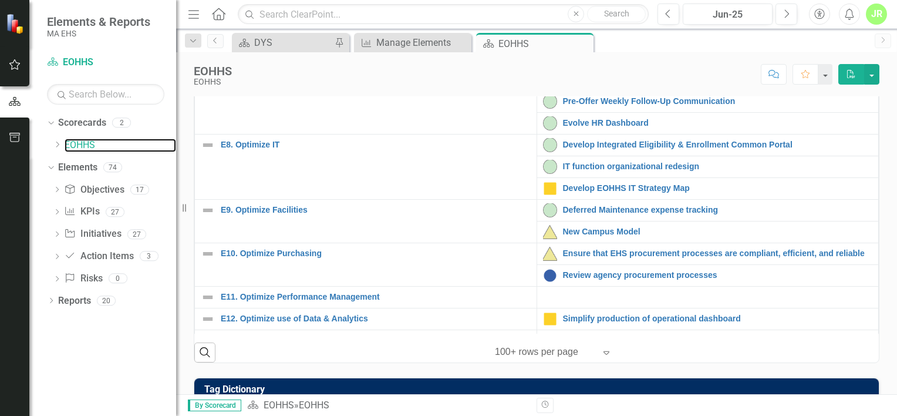
scroll to position [465, 0]
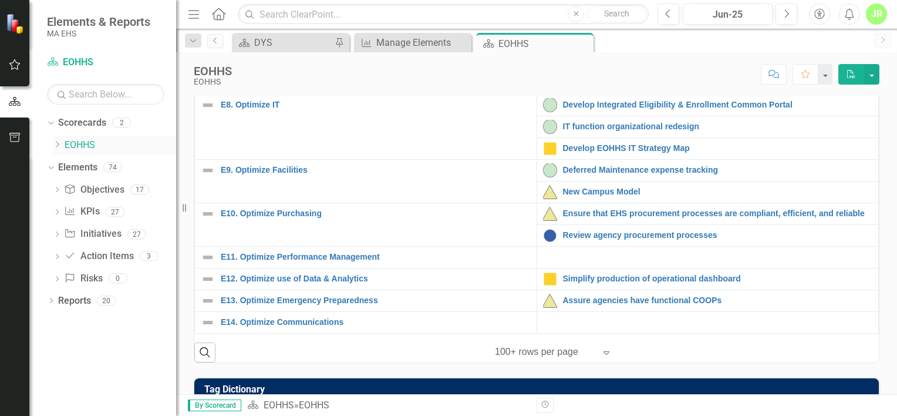
click at [53, 145] on icon "Dropdown" at bounding box center [57, 144] width 9 height 7
click at [284, 46] on div "DYS" at bounding box center [292, 42] width 77 height 15
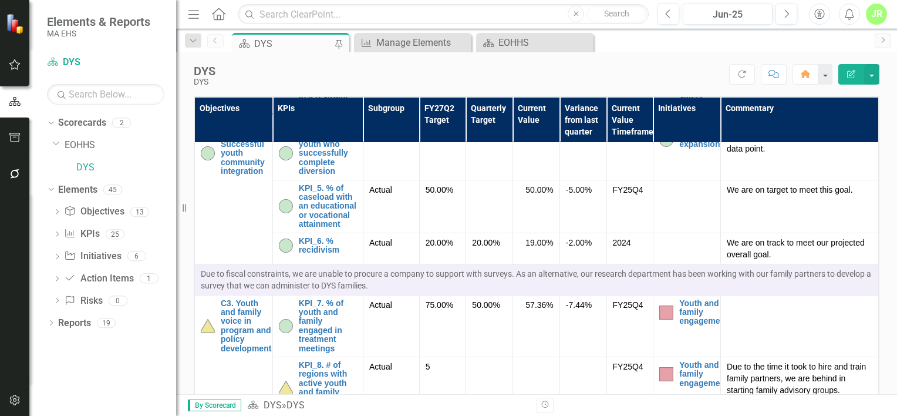
scroll to position [294, 0]
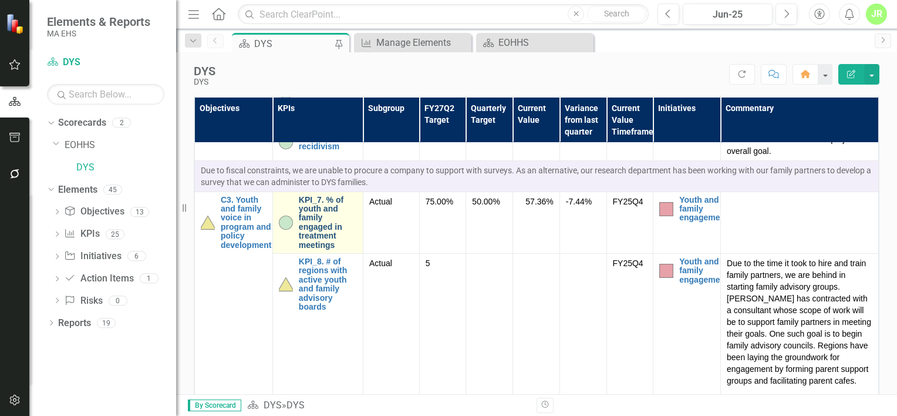
click at [329, 237] on link "KPI_7. % of youth and family engaged in treatment meetings" at bounding box center [328, 223] width 58 height 54
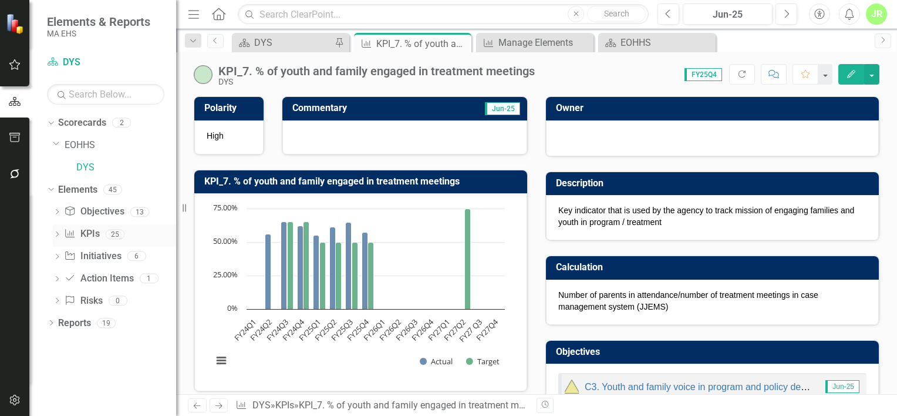
click at [97, 233] on link "KPI KPIs" at bounding box center [81, 234] width 35 height 14
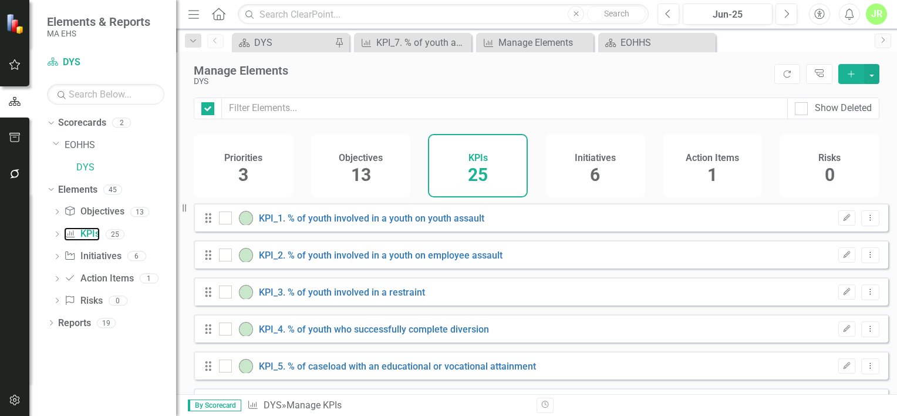
checkbox input "false"
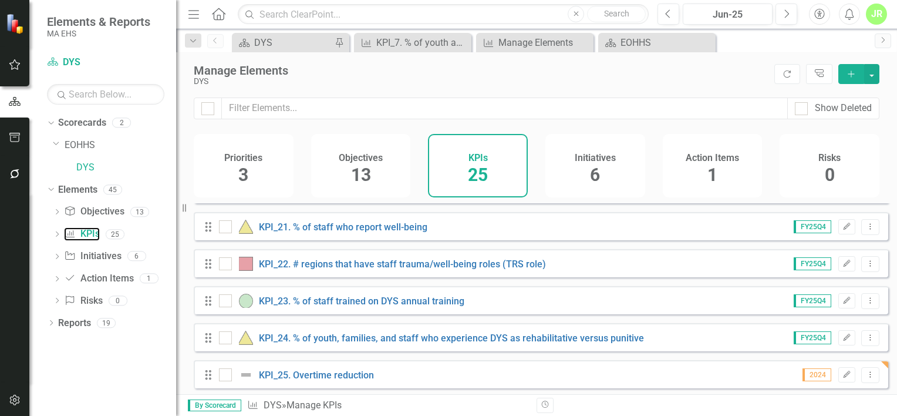
scroll to position [742, 0]
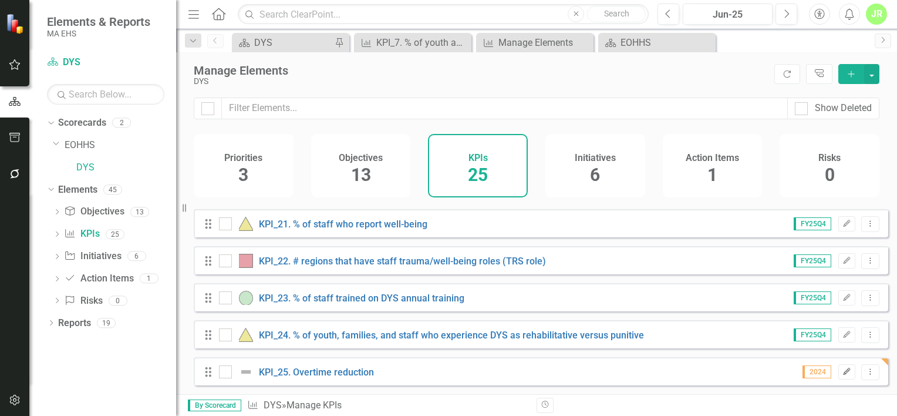
click at [841, 366] on button "Edit" at bounding box center [846, 371] width 17 height 15
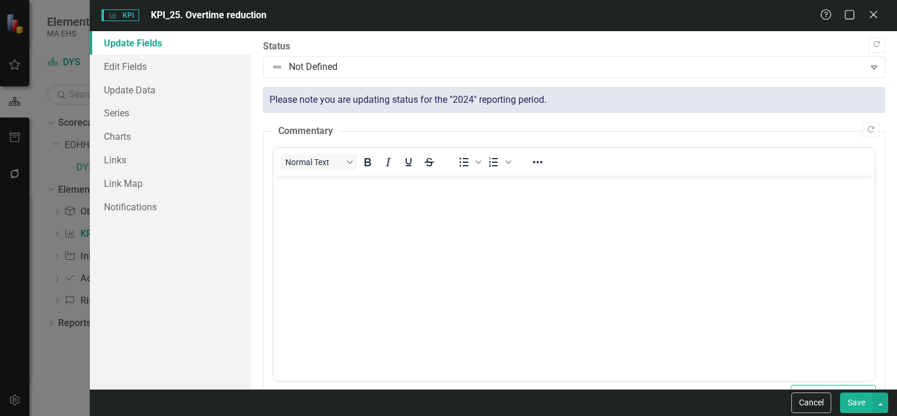
scroll to position [0, 0]
click at [146, 85] on link "Update Data" at bounding box center [170, 89] width 161 height 23
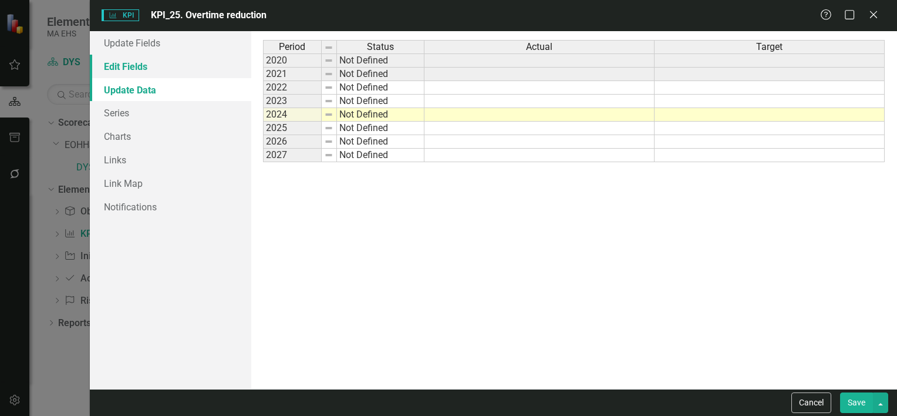
click at [143, 68] on link "Edit Fields" at bounding box center [170, 66] width 161 height 23
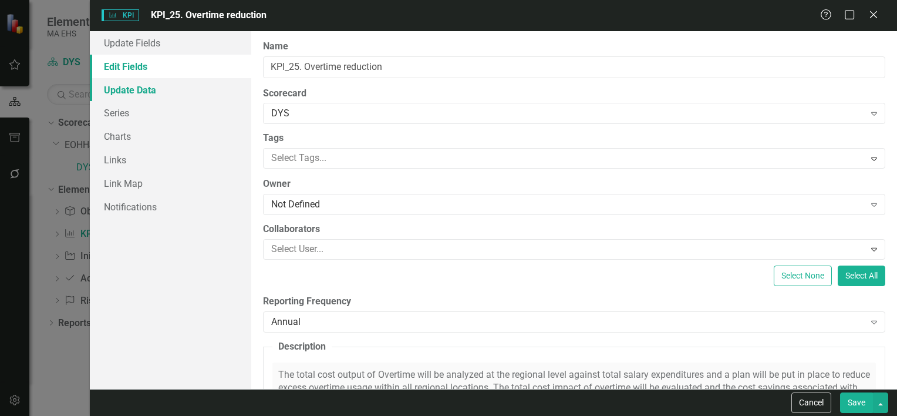
click at [149, 93] on link "Update Data" at bounding box center [170, 89] width 161 height 23
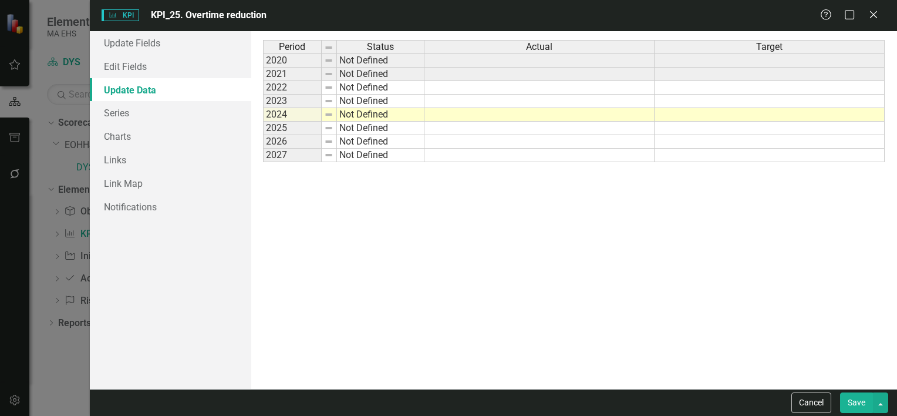
click at [284, 122] on td "2025" at bounding box center [292, 129] width 59 height 14
click at [338, 124] on td "Not Defined" at bounding box center [380, 129] width 87 height 14
click at [331, 123] on img at bounding box center [328, 127] width 9 height 9
click at [128, 58] on link "Edit Fields" at bounding box center [170, 66] width 161 height 23
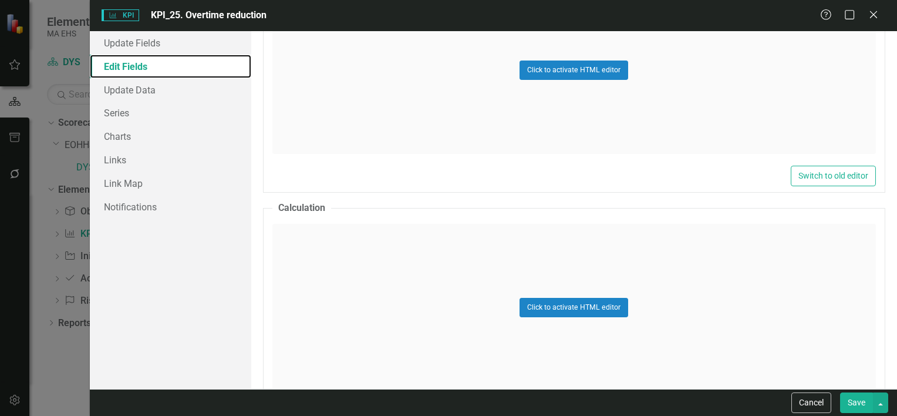
scroll to position [761, 0]
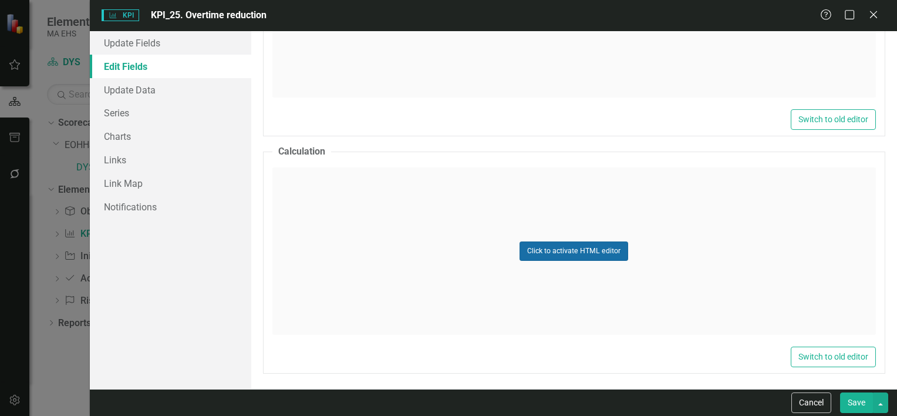
click at [569, 245] on button "Click to activate HTML editor" at bounding box center [574, 250] width 109 height 19
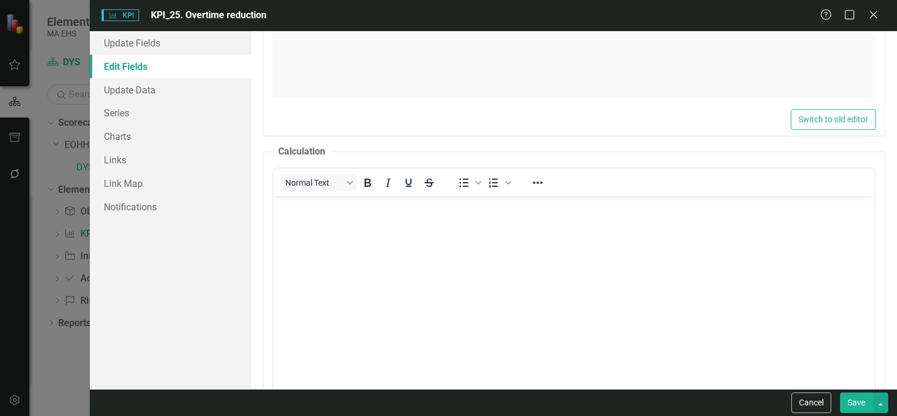
scroll to position [0, 0]
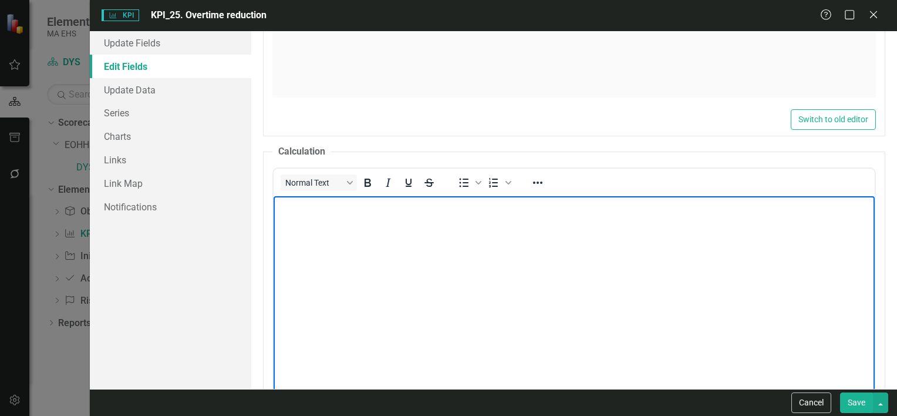
click at [310, 198] on p "Rich Text Area. Press ALT-0 for help." at bounding box center [573, 205] width 595 height 14
paste body "Rich Text Area. Press ALT-0 for help."
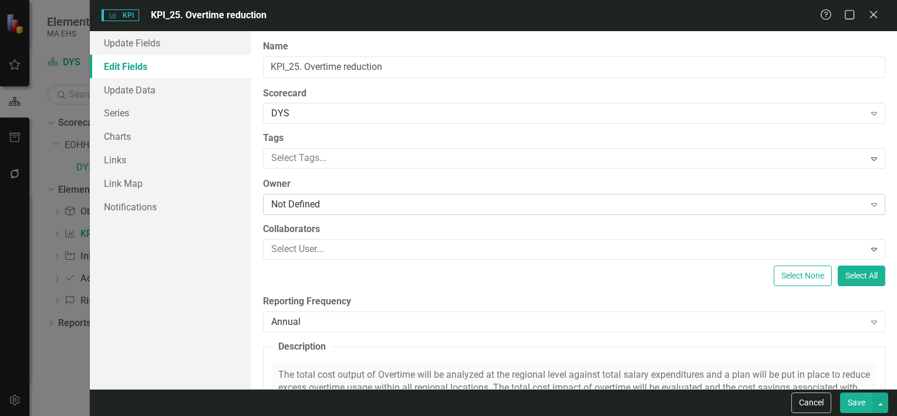
click at [429, 197] on div "Not Defined Expand" at bounding box center [574, 204] width 622 height 21
click at [850, 400] on button "Save" at bounding box center [856, 402] width 33 height 21
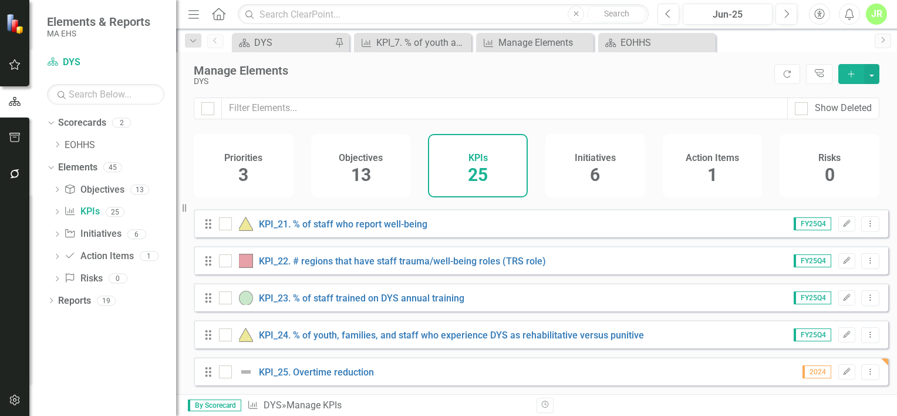
click at [851, 70] on icon "button" at bounding box center [851, 73] width 6 height 6
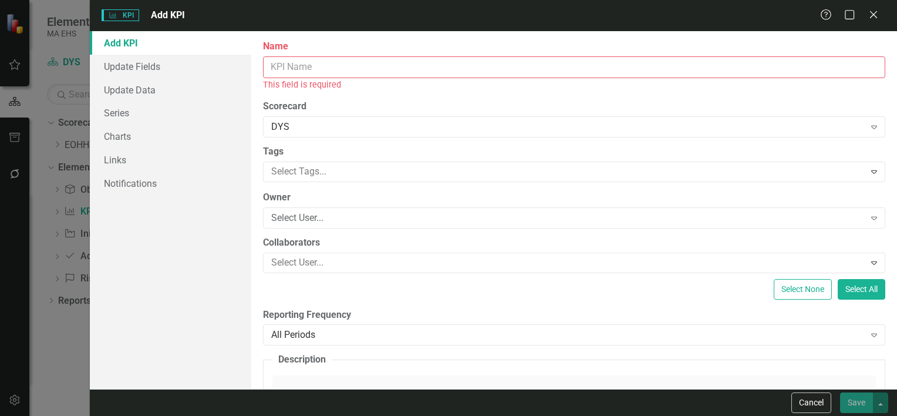
click at [287, 61] on input "Name" at bounding box center [574, 67] width 622 height 22
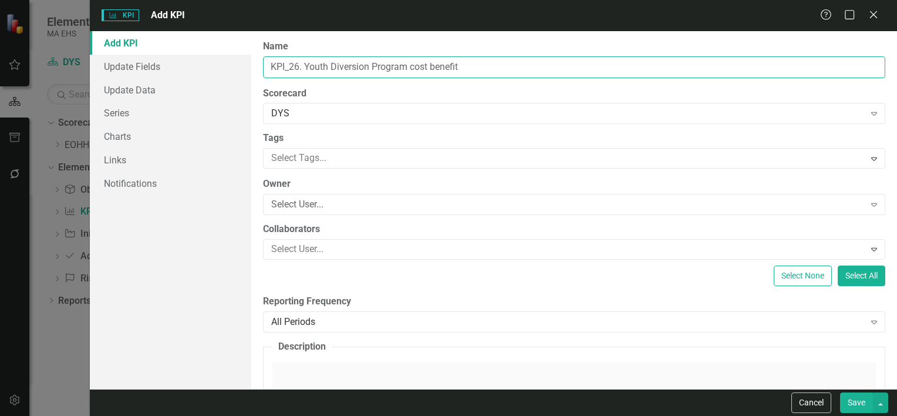
type input "KPI_26. Youth Diversion Program cost benefit"
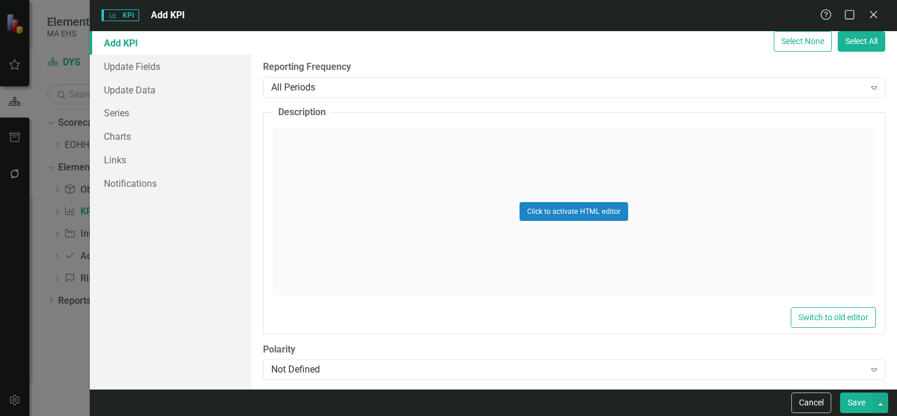
scroll to position [235, 0]
click at [573, 210] on button "Click to activate HTML editor" at bounding box center [574, 210] width 109 height 19
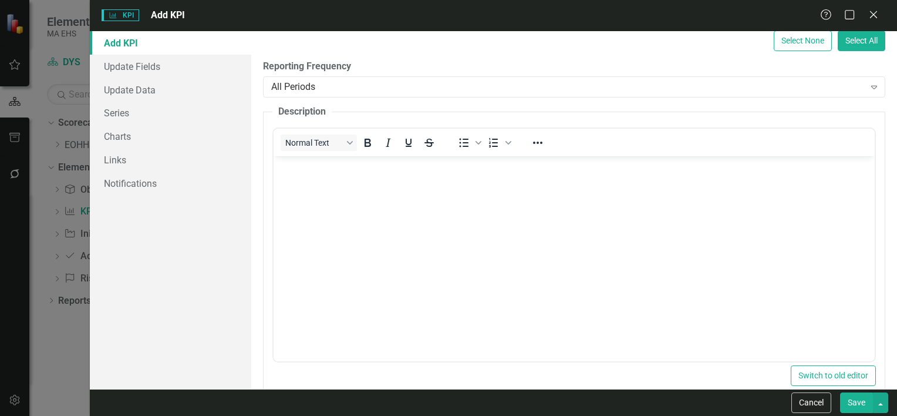
scroll to position [0, 0]
click at [322, 189] on body "Rich Text Area. Press ALT-0 for help." at bounding box center [573, 244] width 601 height 176
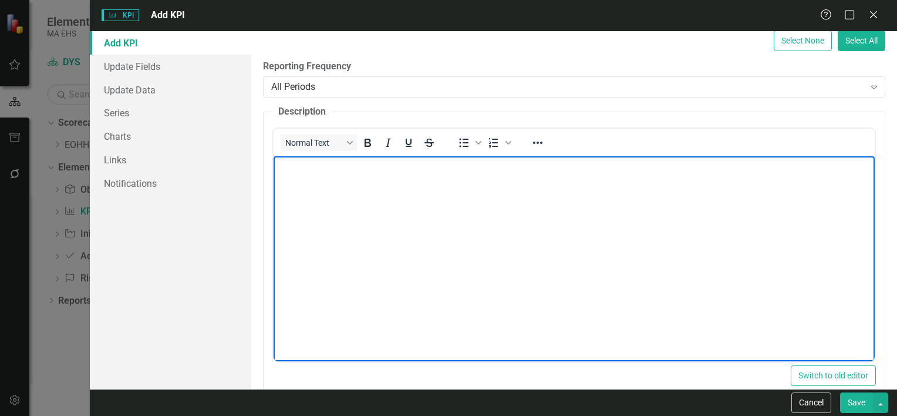
paste body "Rich Text Area. Press ALT-0 for help."
click at [377, 163] on p "The diversion program Youth success rate output will be analyzed at the county …" at bounding box center [573, 166] width 595 height 14
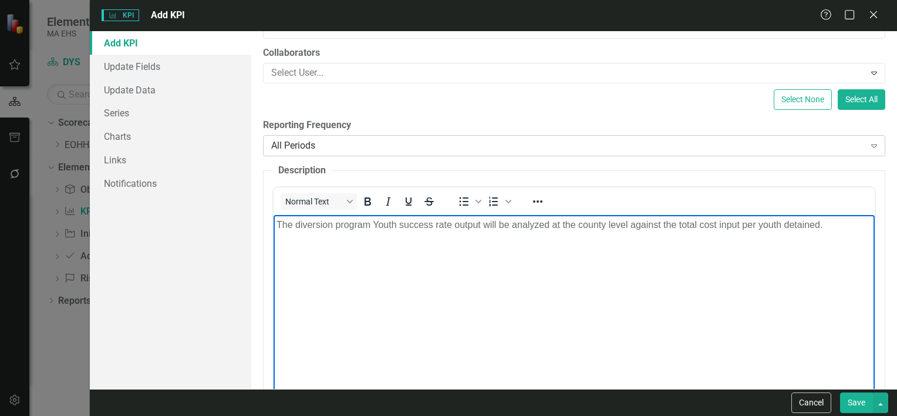
scroll to position [117, 0]
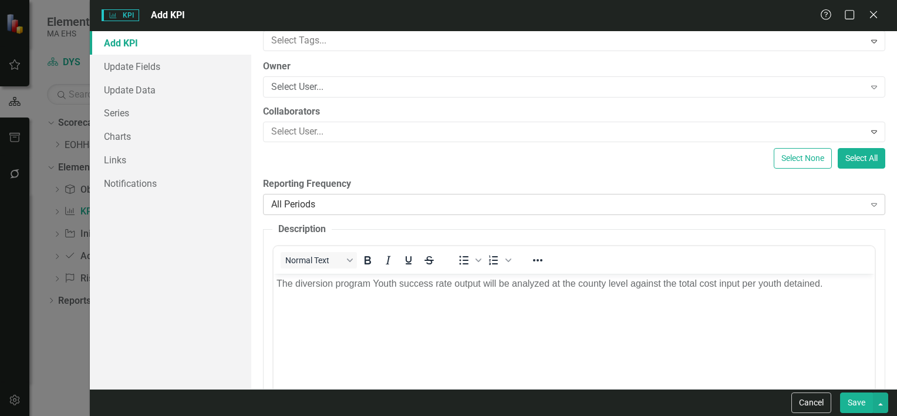
click at [370, 207] on div "All Periods" at bounding box center [568, 204] width 594 height 14
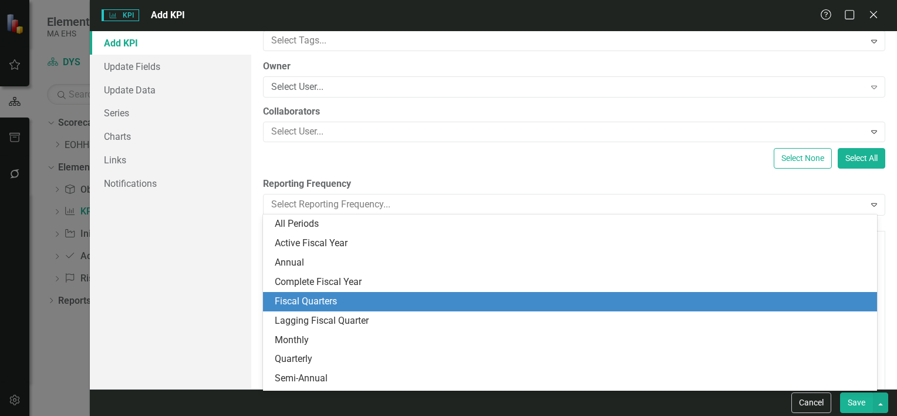
scroll to position [16, 0]
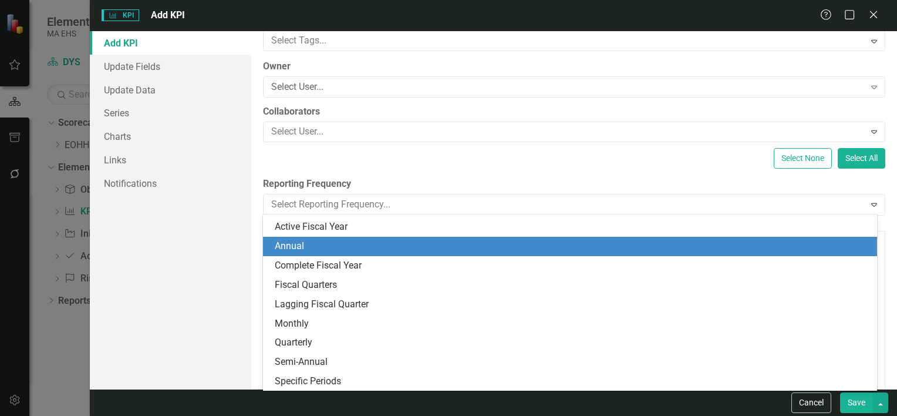
click at [348, 240] on div "Annual" at bounding box center [572, 247] width 595 height 14
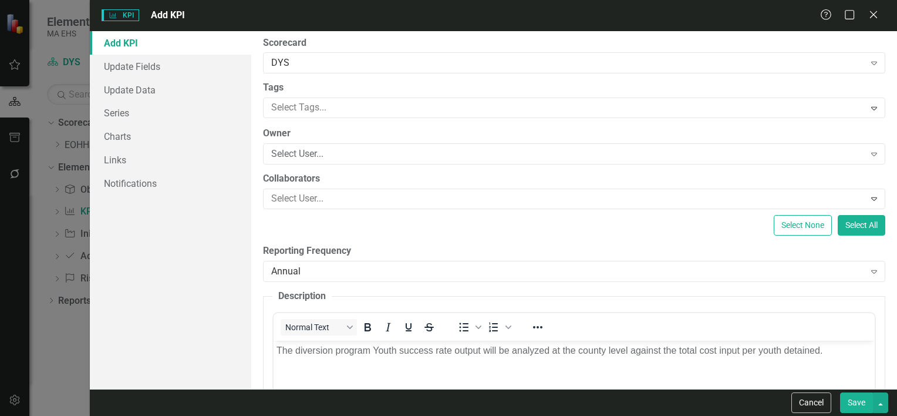
scroll to position [0, 0]
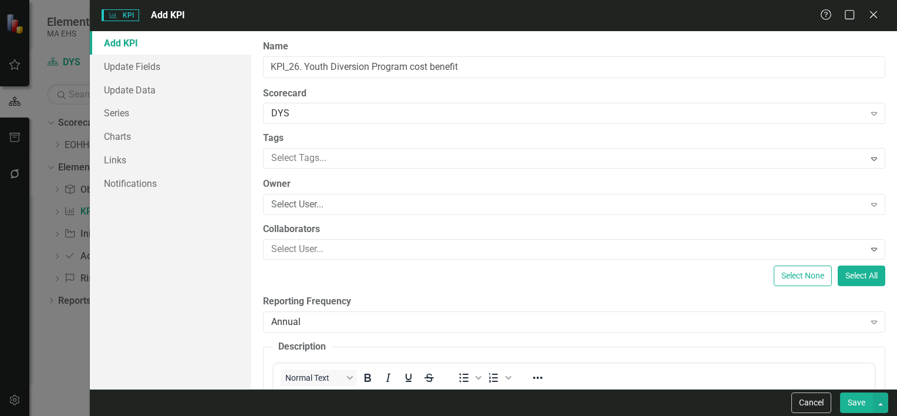
click at [851, 407] on button "Save" at bounding box center [856, 402] width 33 height 21
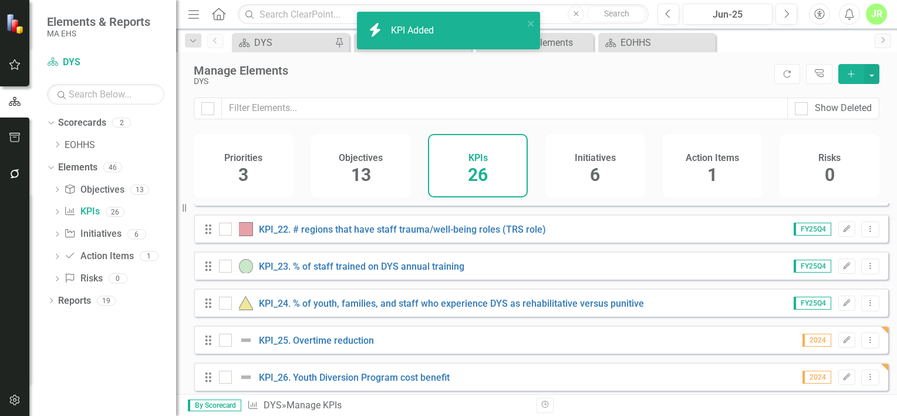
scroll to position [779, 0]
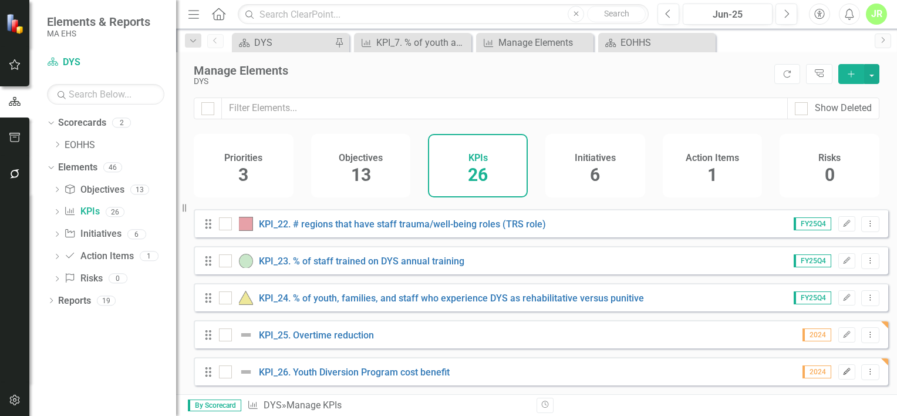
click at [838, 376] on button "Edit" at bounding box center [846, 371] width 17 height 15
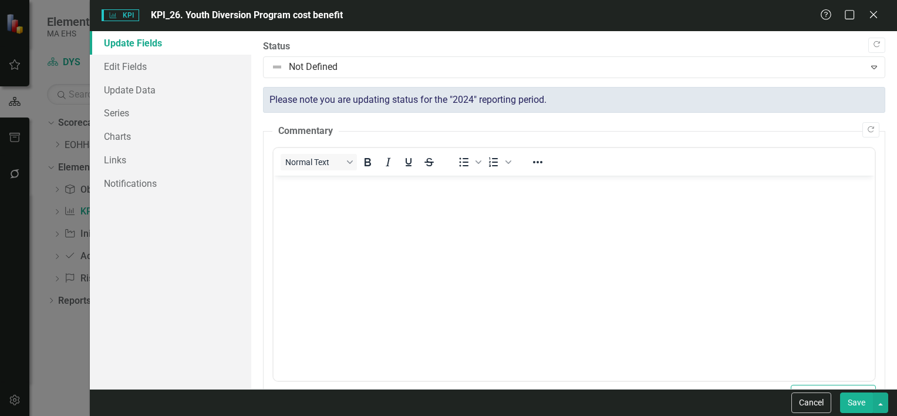
scroll to position [0, 0]
click at [134, 62] on link "Edit Fields" at bounding box center [170, 66] width 161 height 23
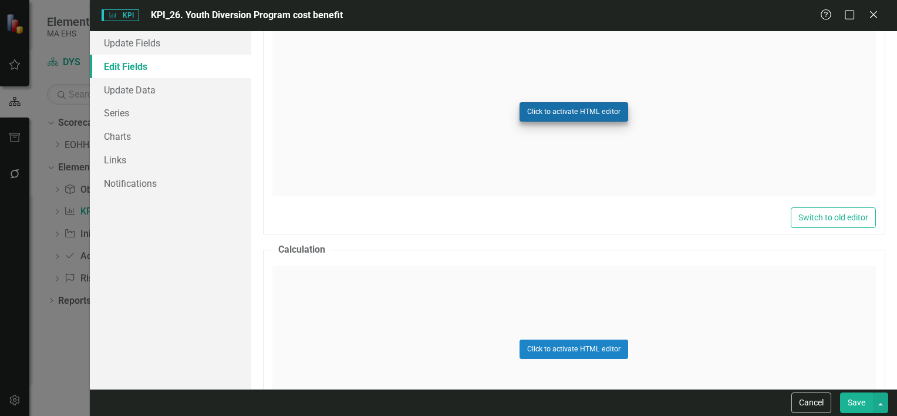
scroll to position [761, 0]
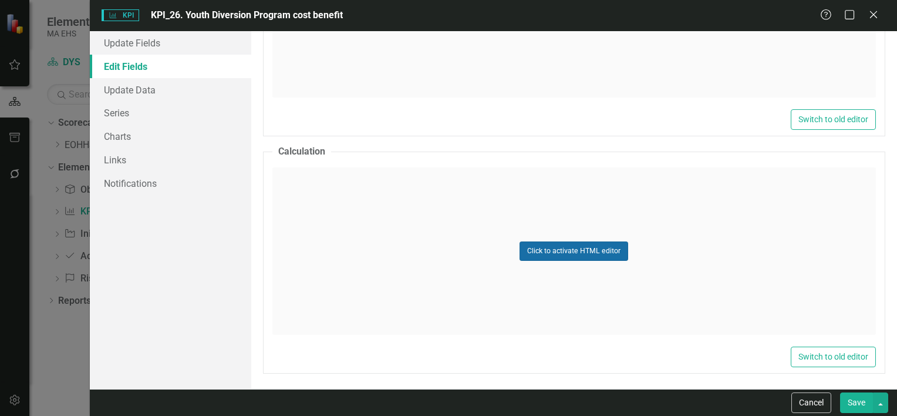
click at [563, 247] on button "Click to activate HTML editor" at bounding box center [574, 250] width 109 height 19
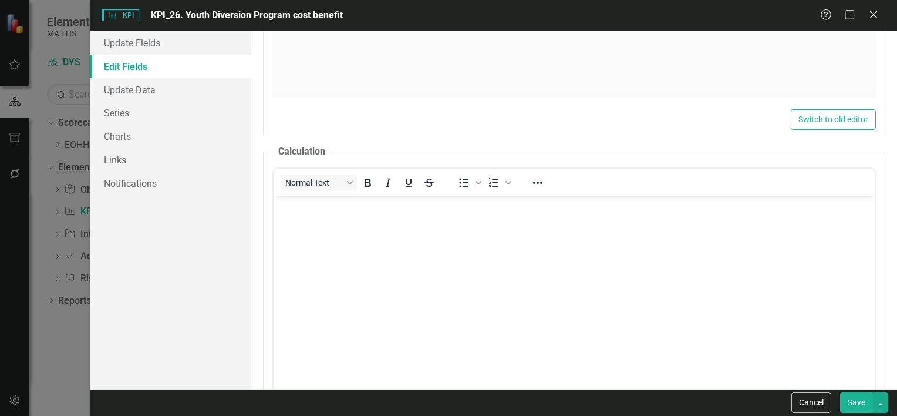
scroll to position [0, 0]
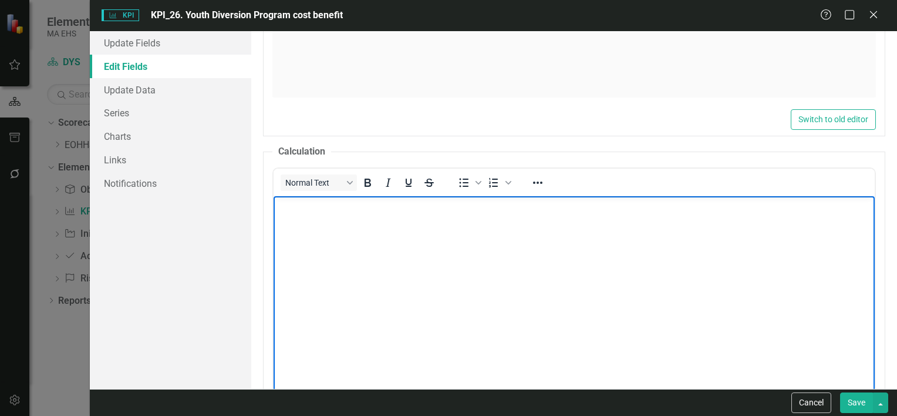
click at [420, 241] on body "Rich Text Area. Press ALT-0 for help." at bounding box center [573, 284] width 601 height 176
paste body "Rich Text Area. Press ALT-0 for help."
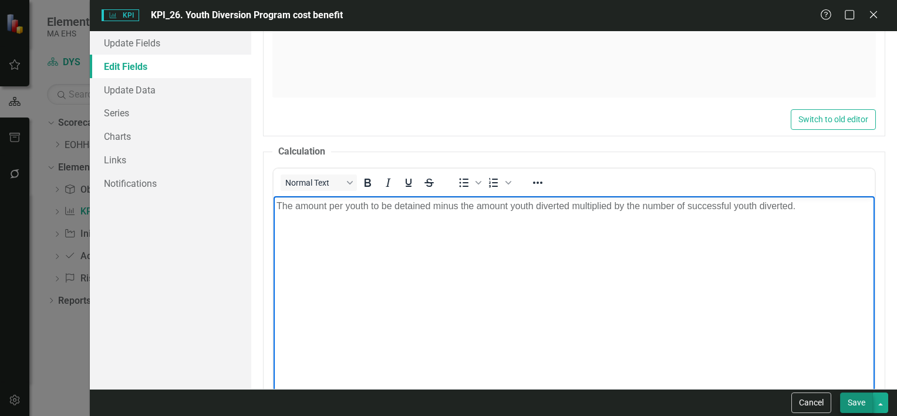
click at [858, 399] on button "Save" at bounding box center [856, 402] width 33 height 21
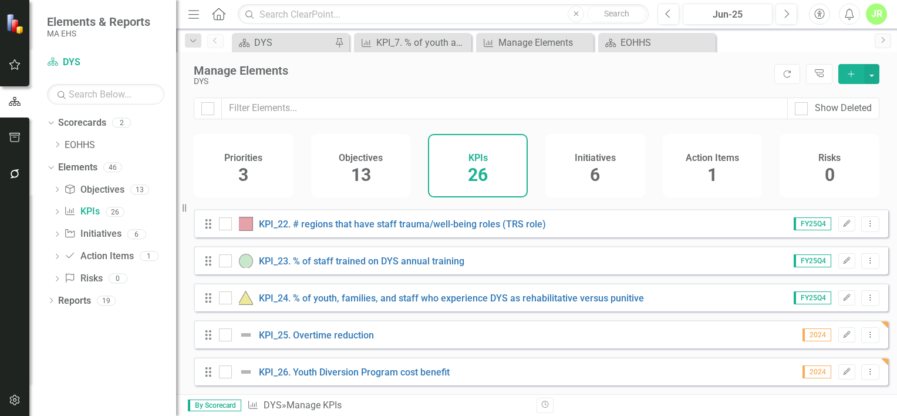
click at [848, 73] on icon "Add" at bounding box center [851, 74] width 11 height 8
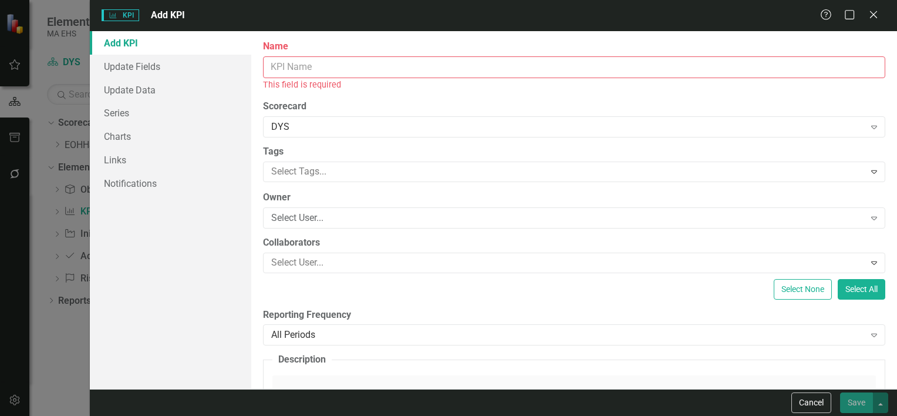
click at [517, 66] on input "Name" at bounding box center [574, 67] width 622 height 22
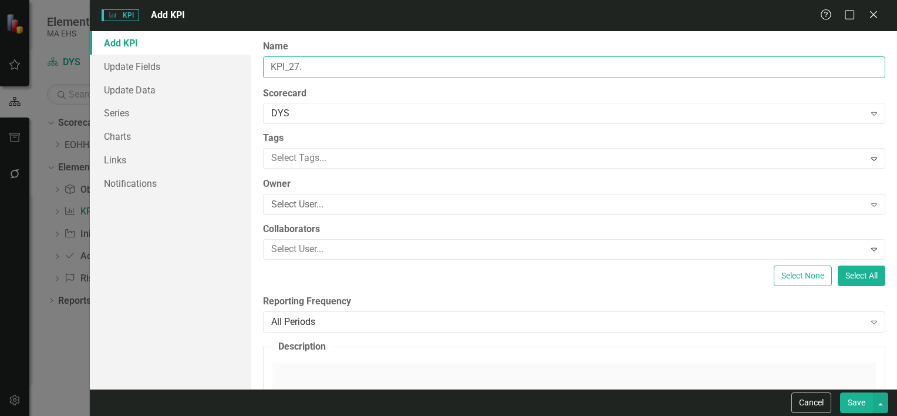
paste input "Staff secure program utilization rate"
type input "KPI_27. Staff secure program utilization rate"
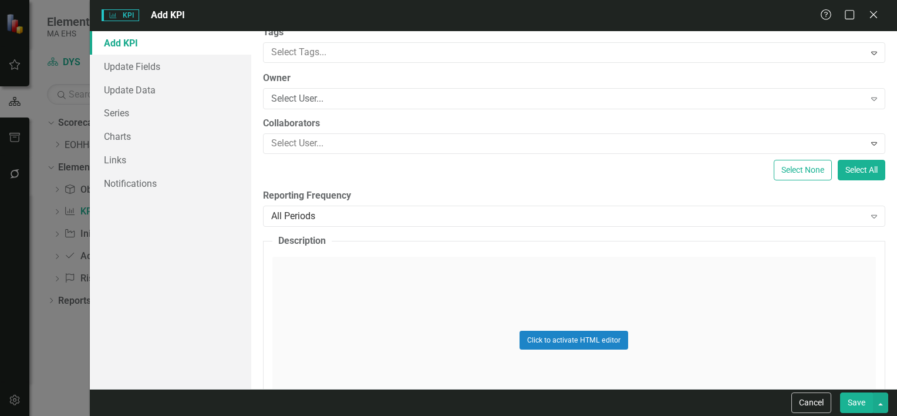
scroll to position [235, 0]
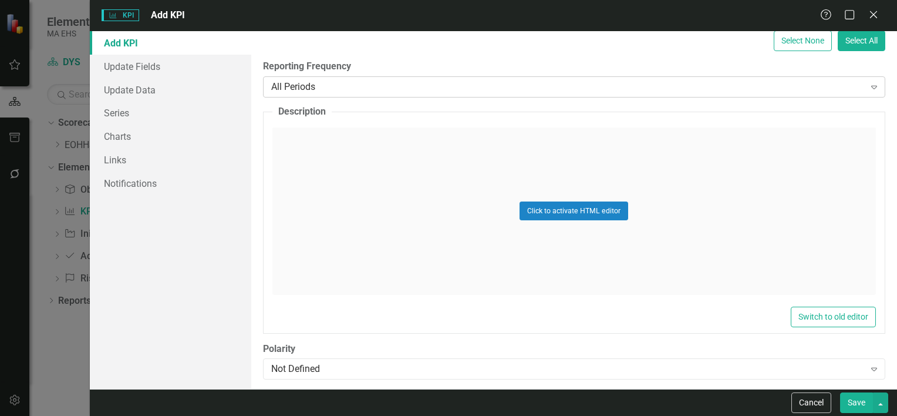
click at [440, 91] on div "All Periods" at bounding box center [568, 87] width 594 height 14
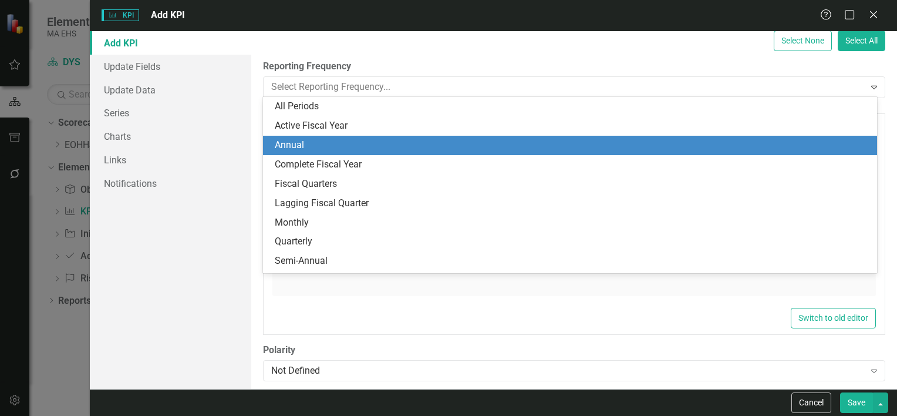
click at [416, 144] on div "Annual" at bounding box center [572, 146] width 595 height 14
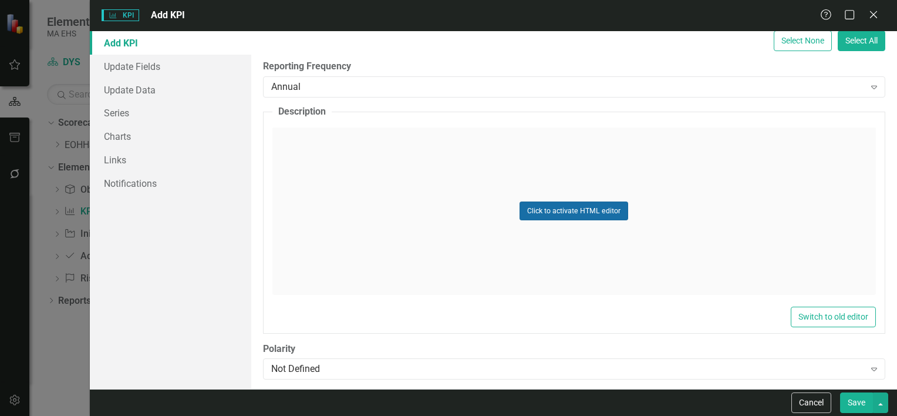
click at [540, 213] on button "Click to activate HTML editor" at bounding box center [574, 210] width 109 height 19
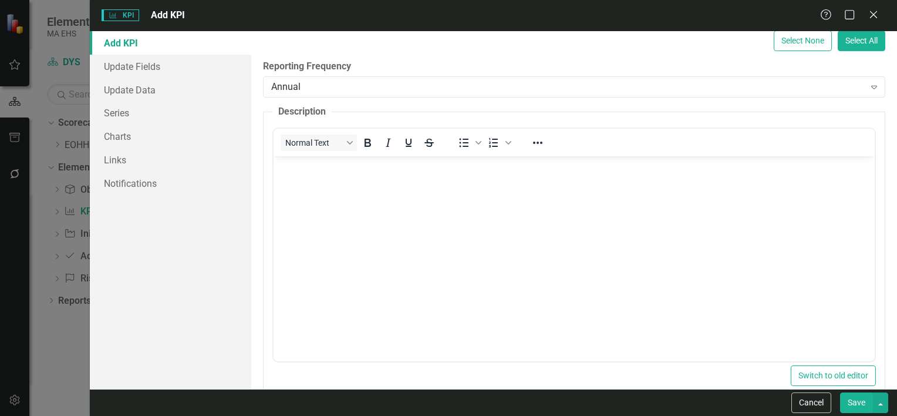
scroll to position [0, 0]
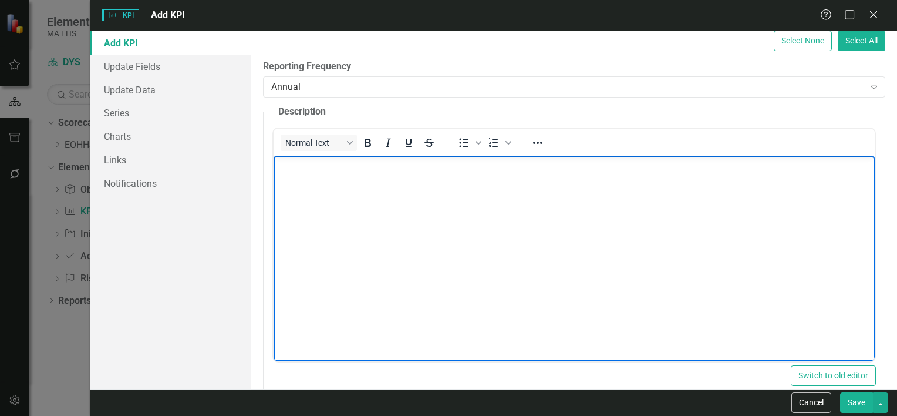
click at [447, 179] on body "Rich Text Area. Press ALT-0 for help." at bounding box center [573, 244] width 601 height 176
drag, startPoint x: 813, startPoint y: 369, endPoint x: 447, endPoint y: 179, distance: 411.5
paste body "Rich Text Area. Press ALT-0 for help."
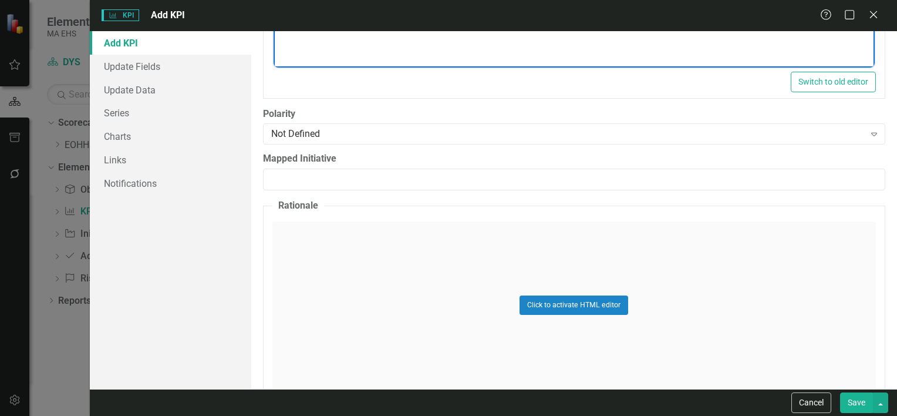
scroll to position [646, 0]
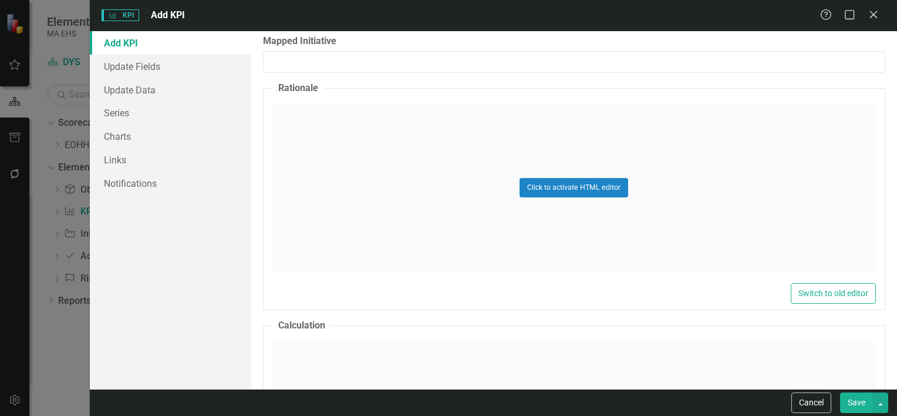
click at [598, 173] on div "Click to activate HTML editor" at bounding box center [574, 187] width 604 height 167
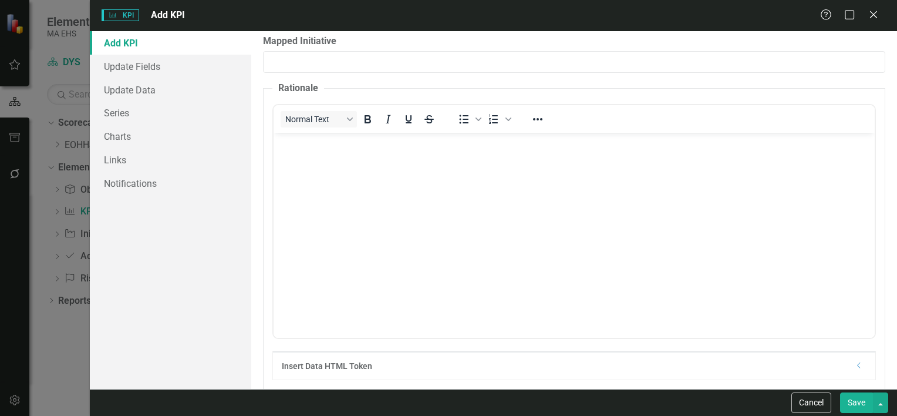
scroll to position [925, 0]
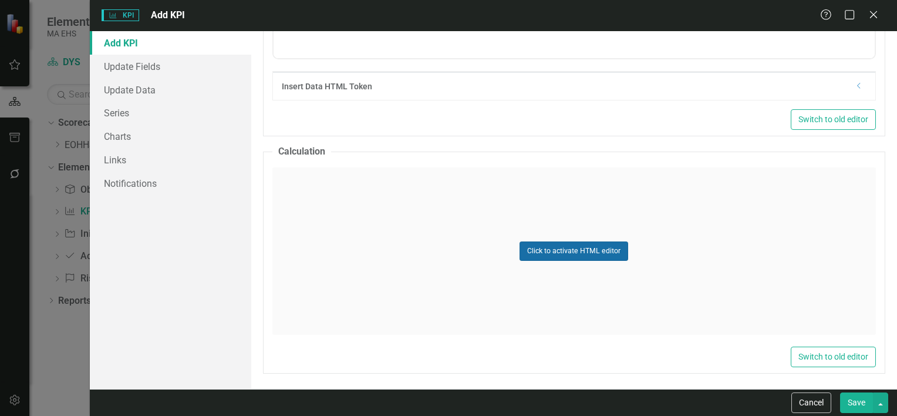
click at [558, 253] on button "Click to activate HTML editor" at bounding box center [574, 250] width 109 height 19
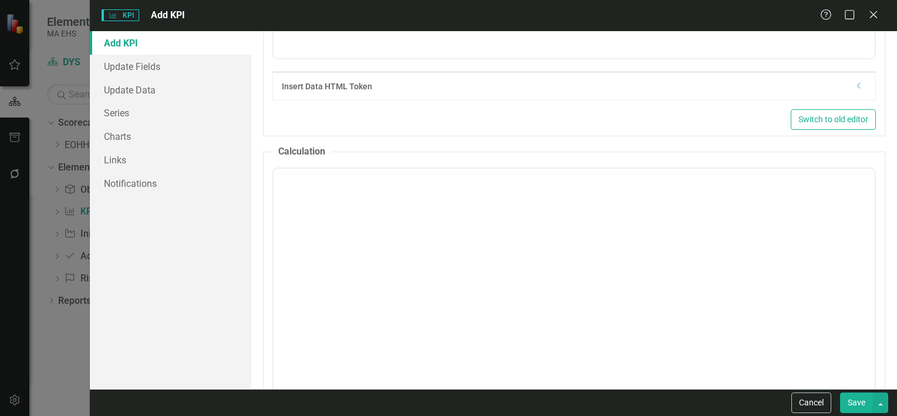
scroll to position [0, 0]
click at [548, 234] on body "Rich Text Area. Press ALT-0 for help." at bounding box center [573, 284] width 601 height 176
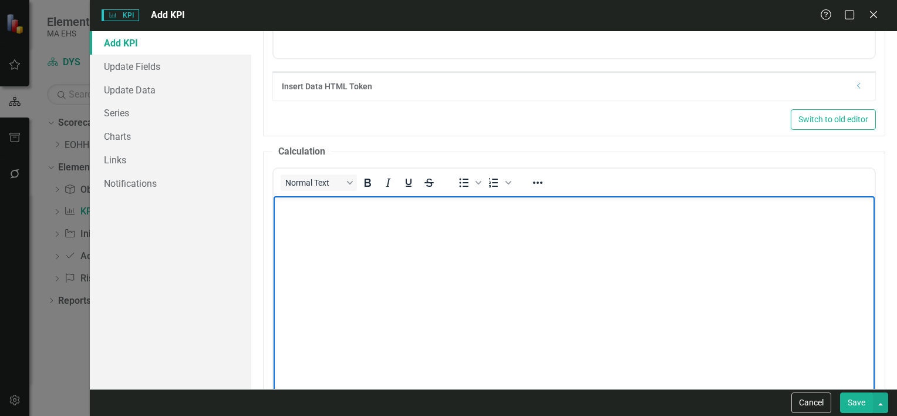
paste body "Rich Text Area. Press ALT-0 for help."
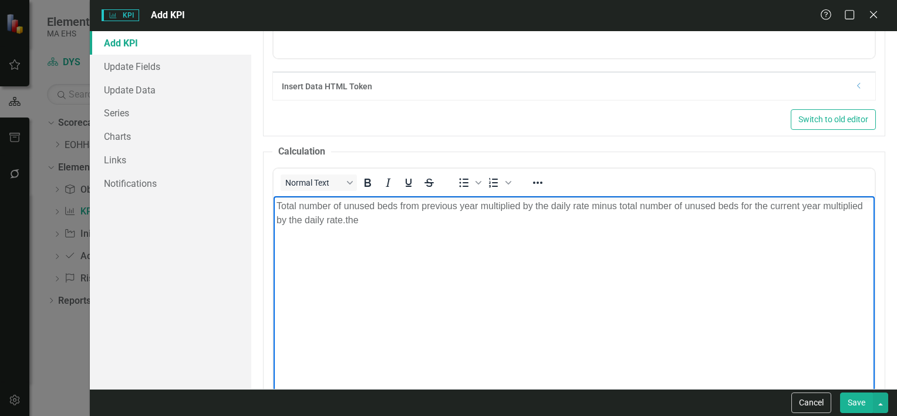
drag, startPoint x: 397, startPoint y: 229, endPoint x: 344, endPoint y: 225, distance: 53.0
click at [344, 225] on body "Total number of unused beds from previous year multiplied by the daily rate min…" at bounding box center [573, 284] width 601 height 176
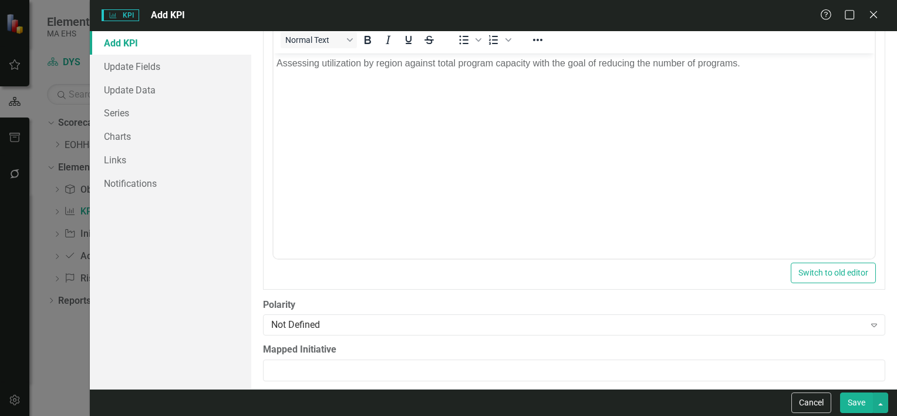
scroll to position [338, 0]
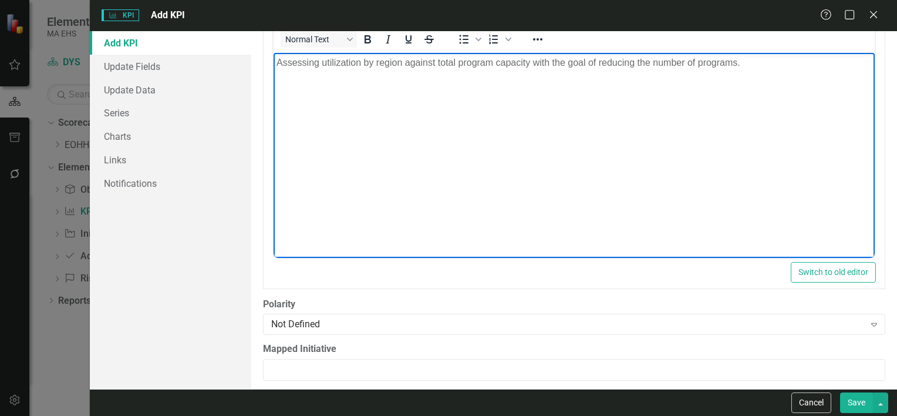
click at [500, 175] on body "Assessing utilization by region against total program capacity with the goal of…" at bounding box center [573, 140] width 601 height 176
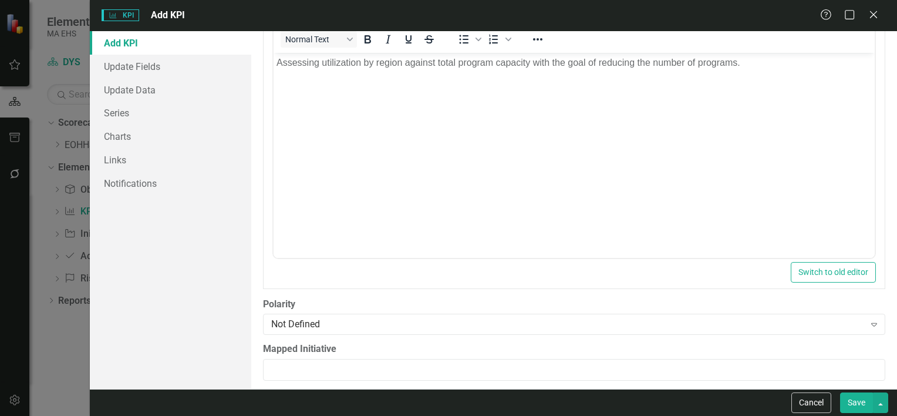
click at [850, 401] on button "Save" at bounding box center [856, 402] width 33 height 21
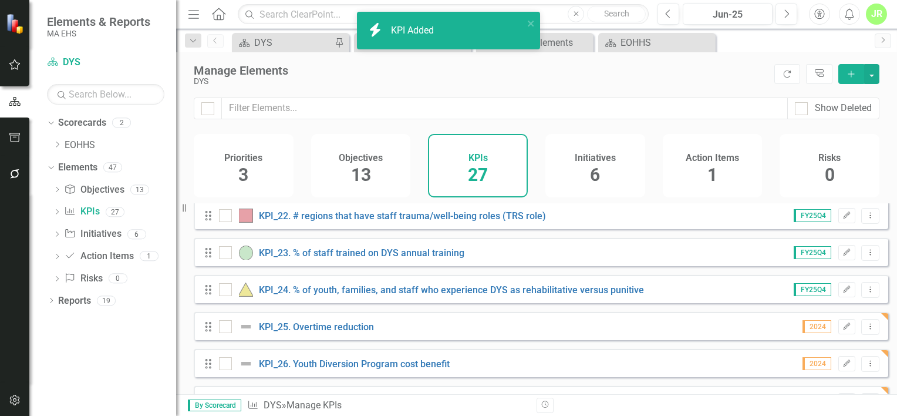
scroll to position [815, 0]
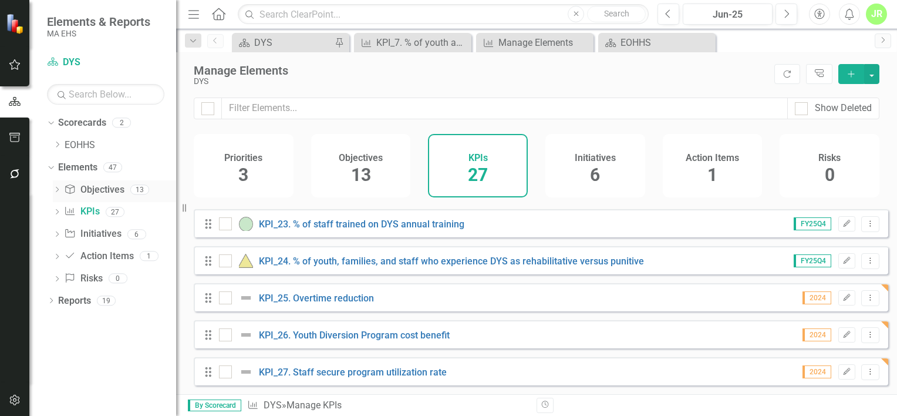
click at [113, 193] on link "Objective Objectives" at bounding box center [94, 190] width 60 height 14
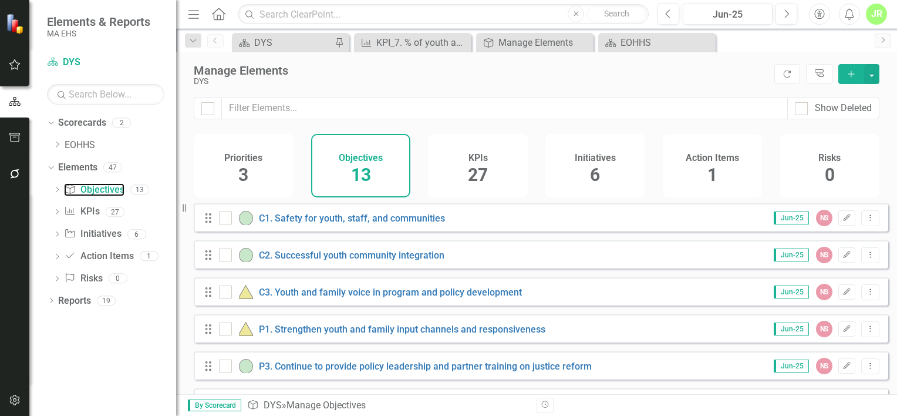
scroll to position [298, 0]
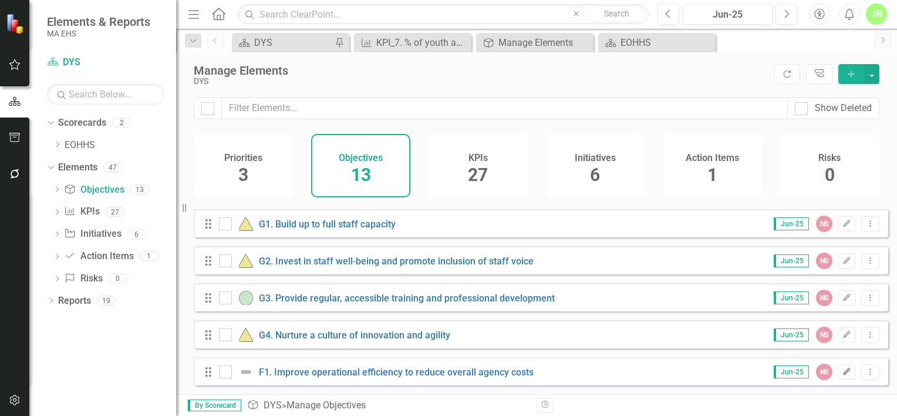
click at [842, 373] on icon "Edit" at bounding box center [846, 371] width 9 height 7
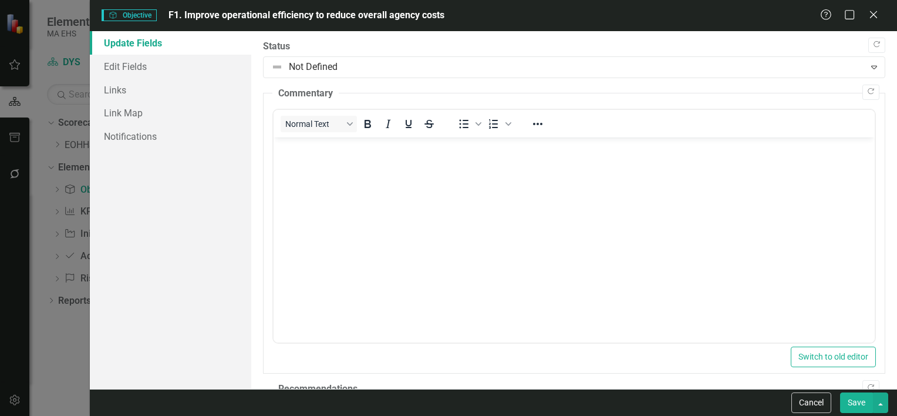
scroll to position [0, 0]
click at [116, 97] on link "Links" at bounding box center [170, 89] width 161 height 23
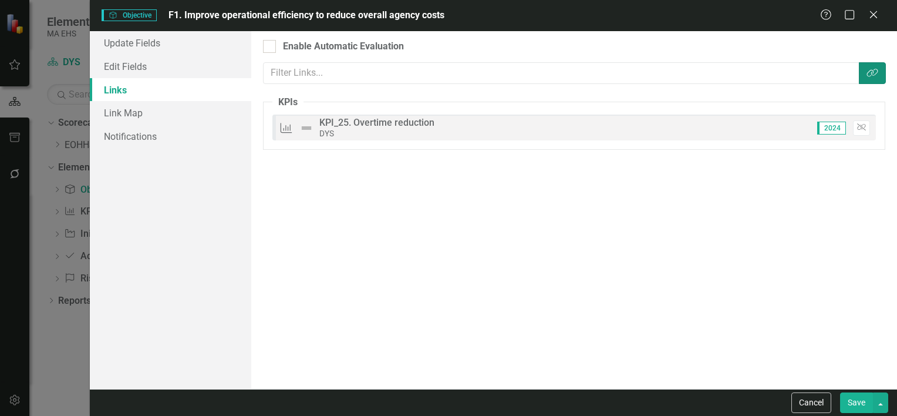
click at [874, 69] on icon "Link Tag" at bounding box center [873, 72] width 12 height 9
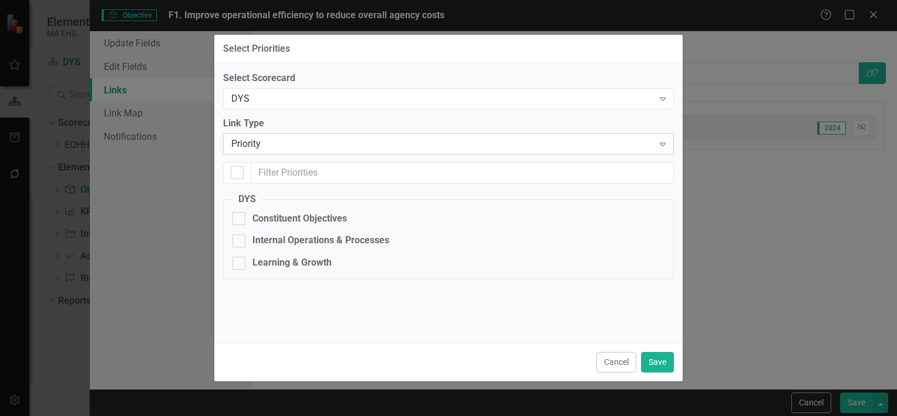
click at [595, 141] on div "Priority" at bounding box center [442, 144] width 422 height 14
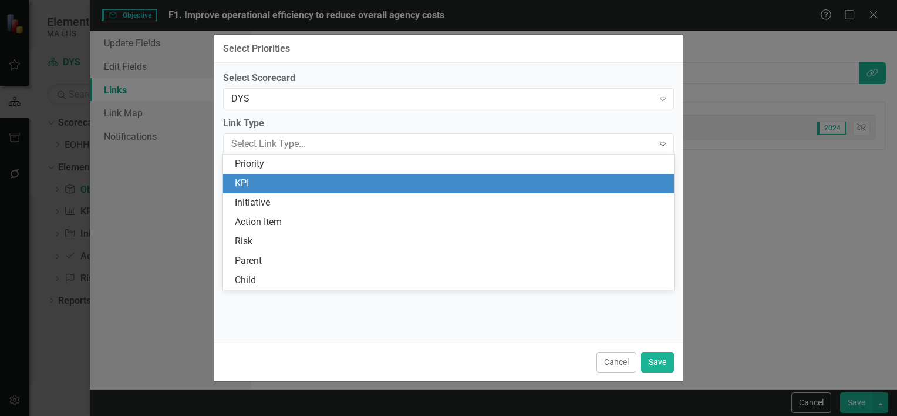
click at [582, 183] on div "KPI" at bounding box center [451, 184] width 432 height 14
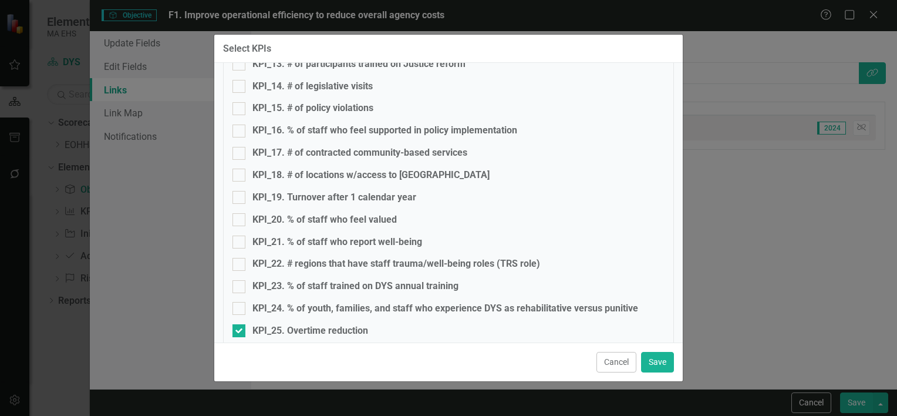
scroll to position [481, 0]
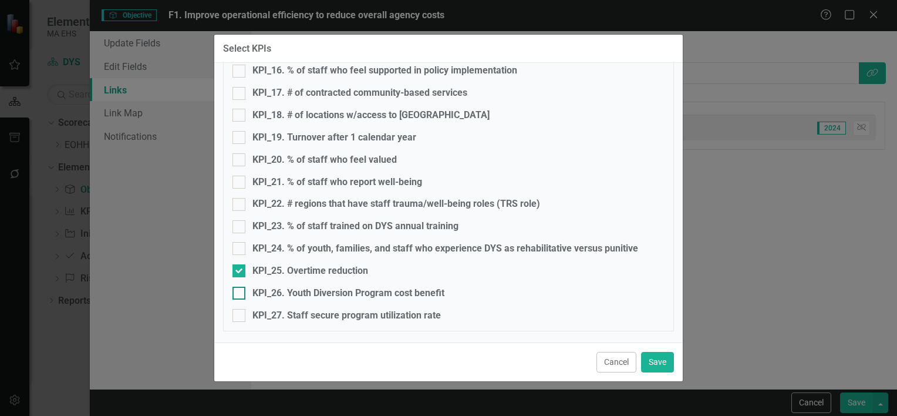
click at [235, 296] on div at bounding box center [238, 293] width 13 height 13
click at [235, 294] on input "KPI_26. Youth Diversion Program cost benefit" at bounding box center [236, 291] width 8 height 8
checkbox input "true"
click at [239, 315] on input "KPI_27. Staff secure program utilization rate" at bounding box center [236, 313] width 8 height 8
checkbox input "true"
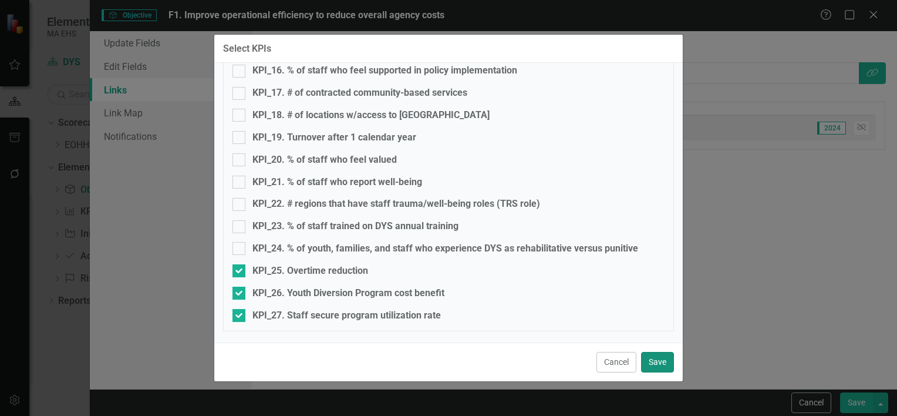
click at [653, 354] on button "Save" at bounding box center [657, 362] width 33 height 21
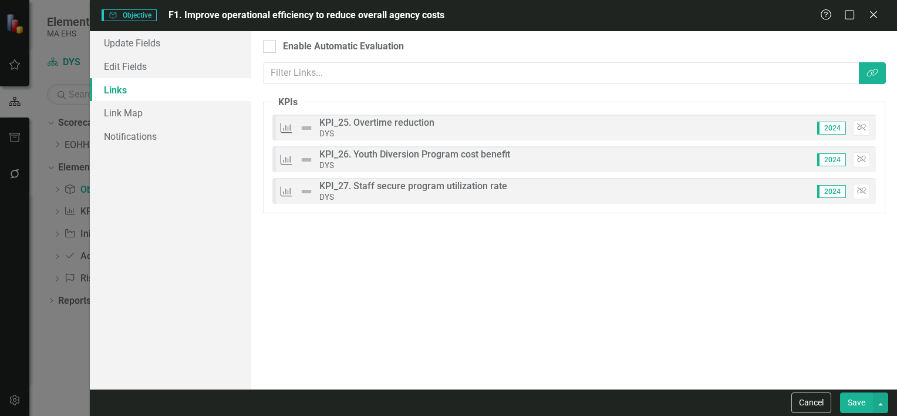
click at [851, 402] on button "Save" at bounding box center [856, 402] width 33 height 21
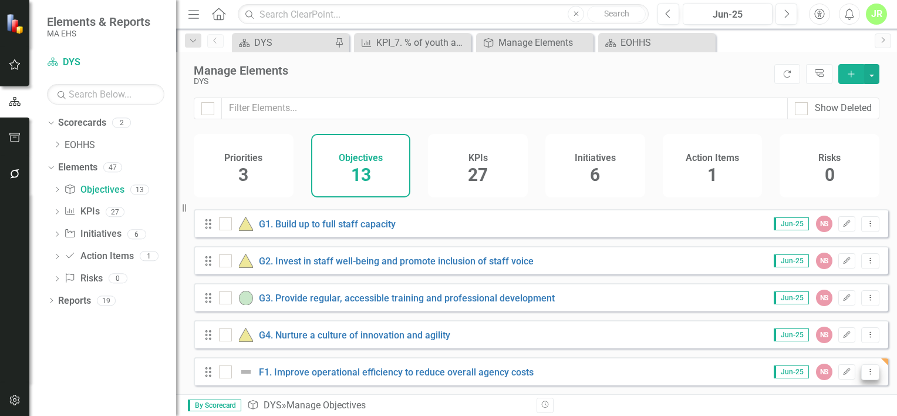
click at [869, 376] on button "Dropdown Menu" at bounding box center [870, 372] width 18 height 16
click at [439, 38] on div "KPI_7. % of youth and family engaged in treatment meetings" at bounding box center [414, 42] width 77 height 15
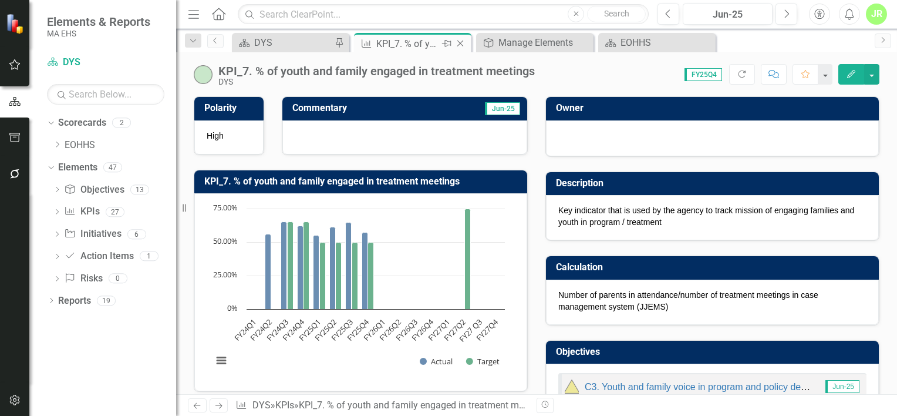
click at [462, 42] on icon "Close" at bounding box center [460, 43] width 12 height 9
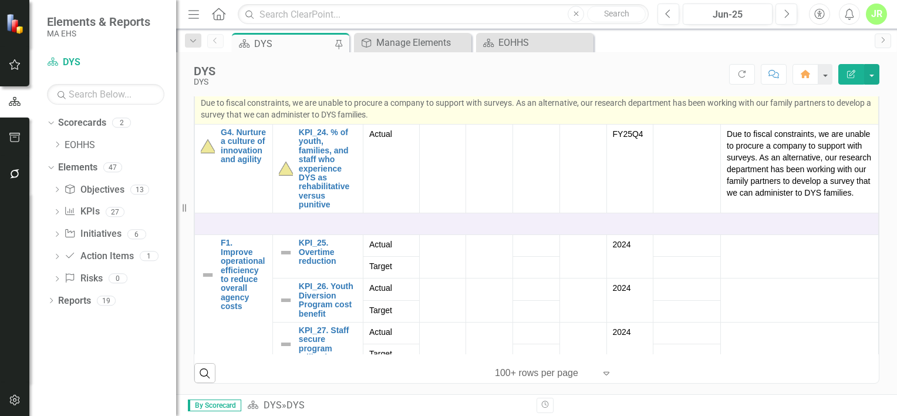
scroll to position [1706, 0]
